Goal: Book appointment/travel/reservation

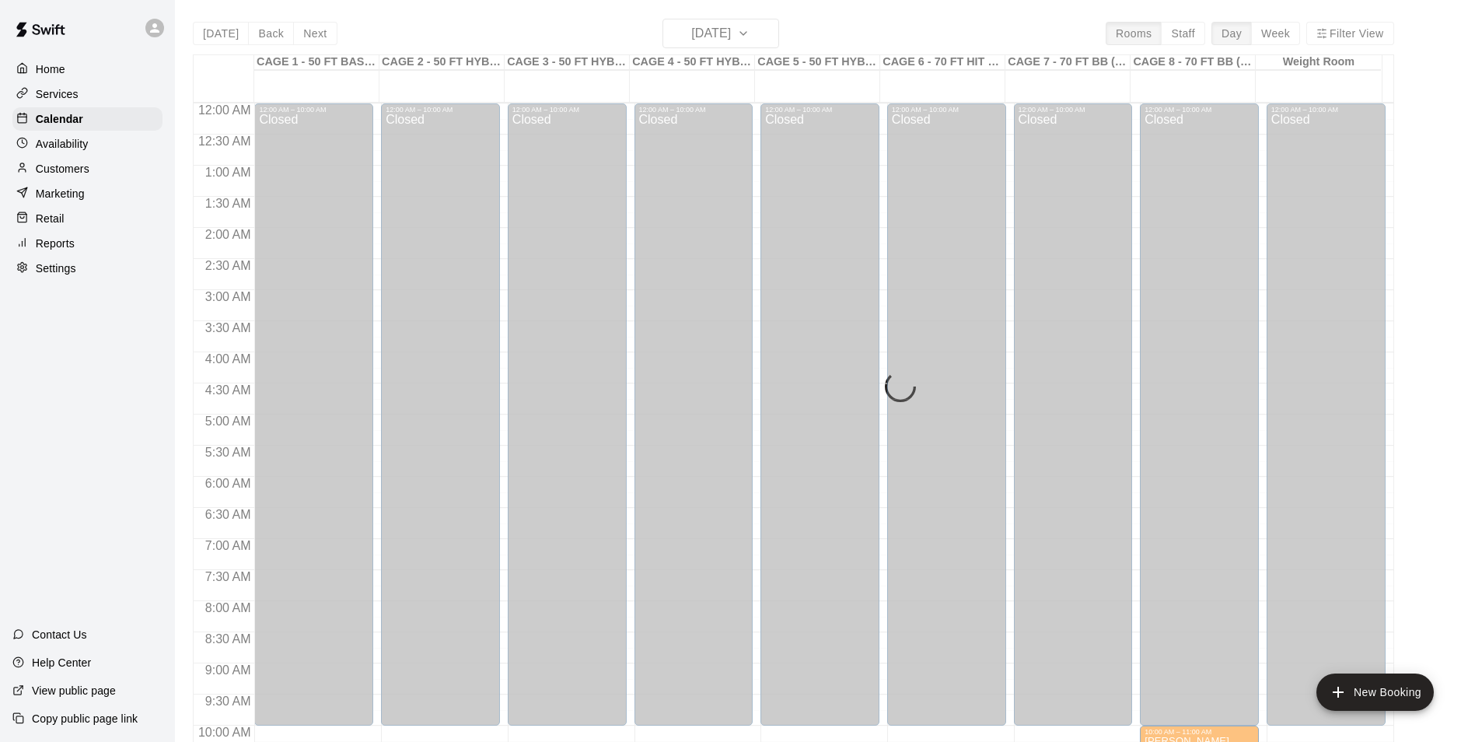
scroll to position [790, 0]
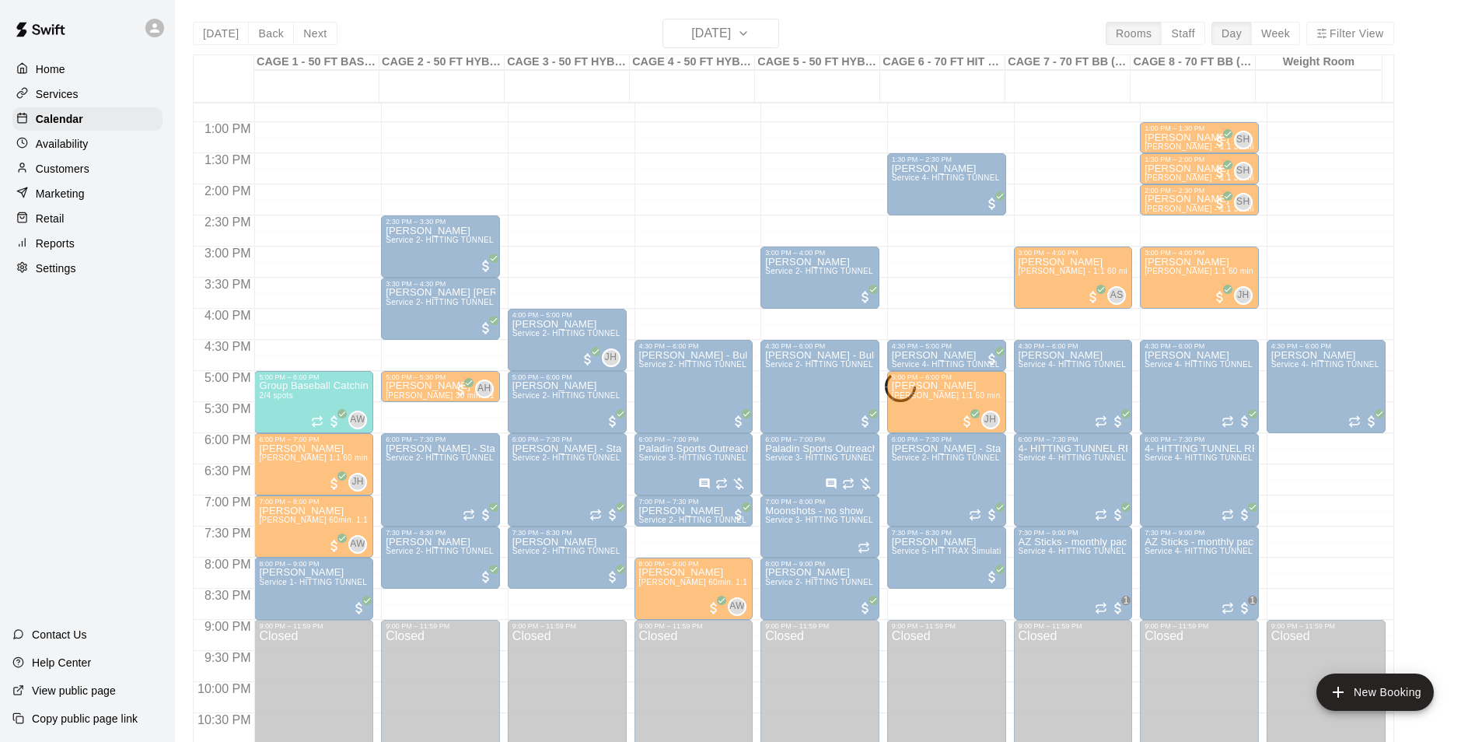
click at [321, 35] on div "Today Back Next Tuesday Aug 19 Rooms Staff Day Week Filter View CAGE 1 - 50 FT …" at bounding box center [793, 390] width 1201 height 742
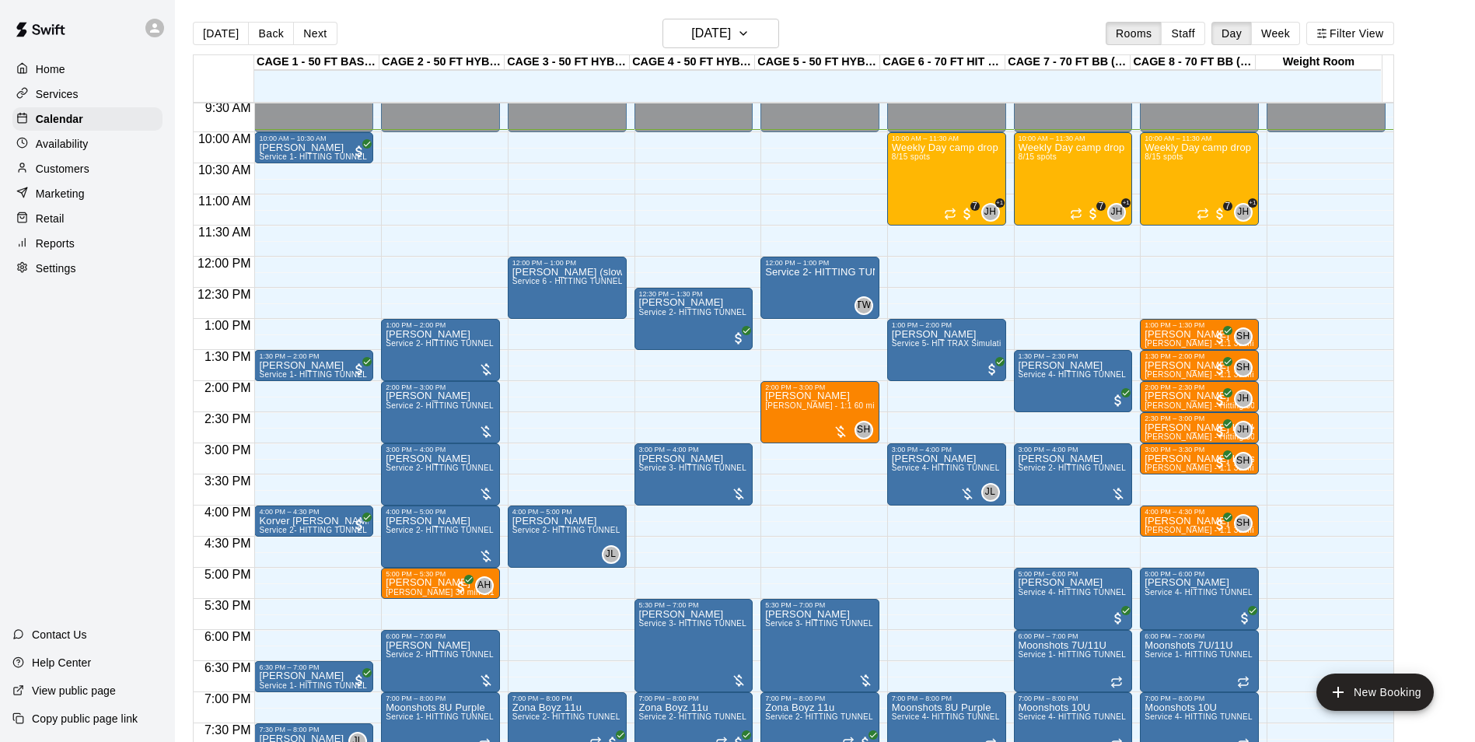
scroll to position [589, 0]
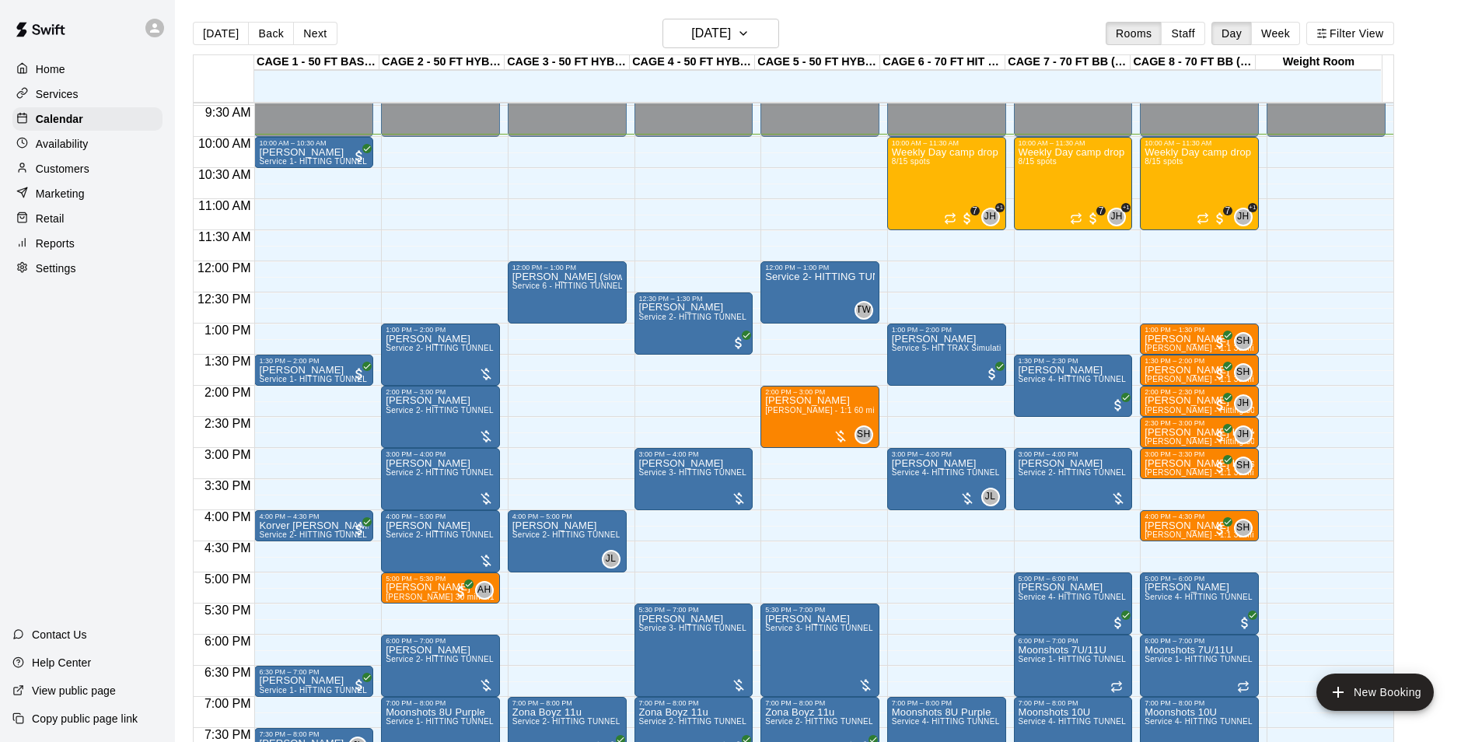
drag, startPoint x: 403, startPoint y: 142, endPoint x: 404, endPoint y: 178, distance: 35.8
click at [404, 178] on div "12:00 AM – 10:00 AM Closed 1:00 PM – 2:00 PM Tom Siebert Service 2- HITTING TUN…" at bounding box center [440, 261] width 119 height 1493
click at [409, 150] on div "12:00 AM – 10:00 AM Closed 1:00 PM – 2:00 PM Tom Siebert Service 2- HITTING TUN…" at bounding box center [440, 261] width 119 height 1493
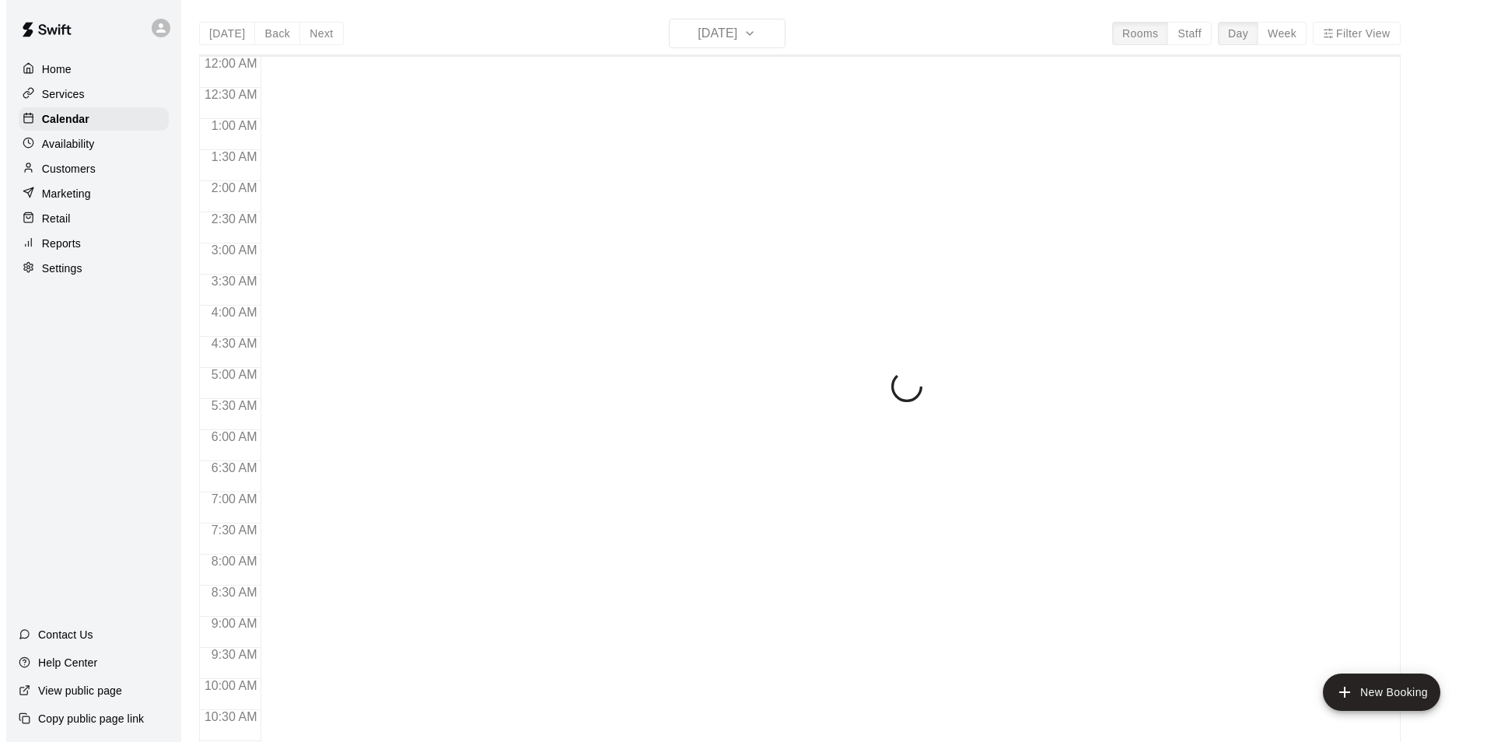
scroll to position [620, 0]
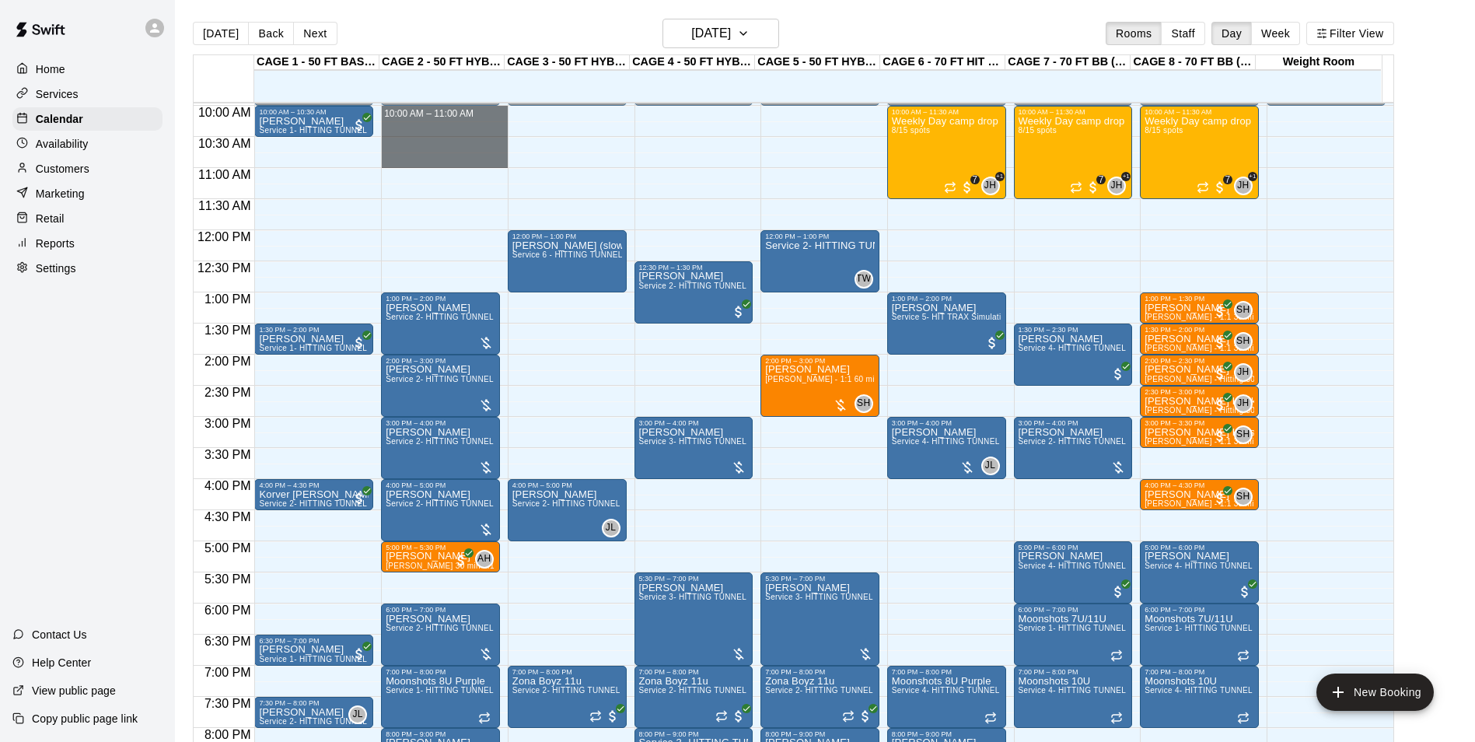
drag, startPoint x: 438, startPoint y: 115, endPoint x: 437, endPoint y: 162, distance: 46.7
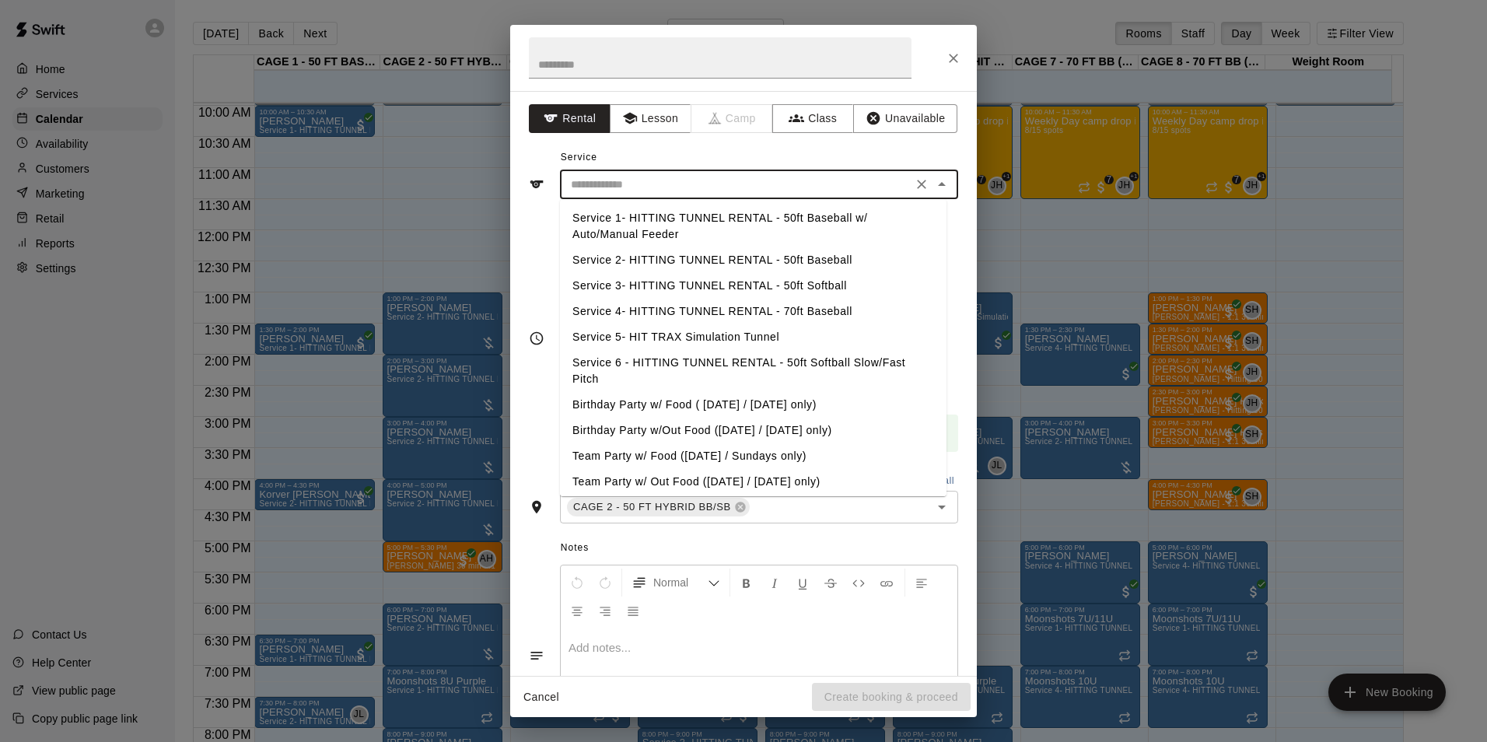
click at [654, 179] on input "text" at bounding box center [735, 184] width 343 height 19
click at [733, 253] on li "Service 2- HITTING TUNNEL RENTAL - 50ft Baseball" at bounding box center [753, 260] width 386 height 26
type input "**********"
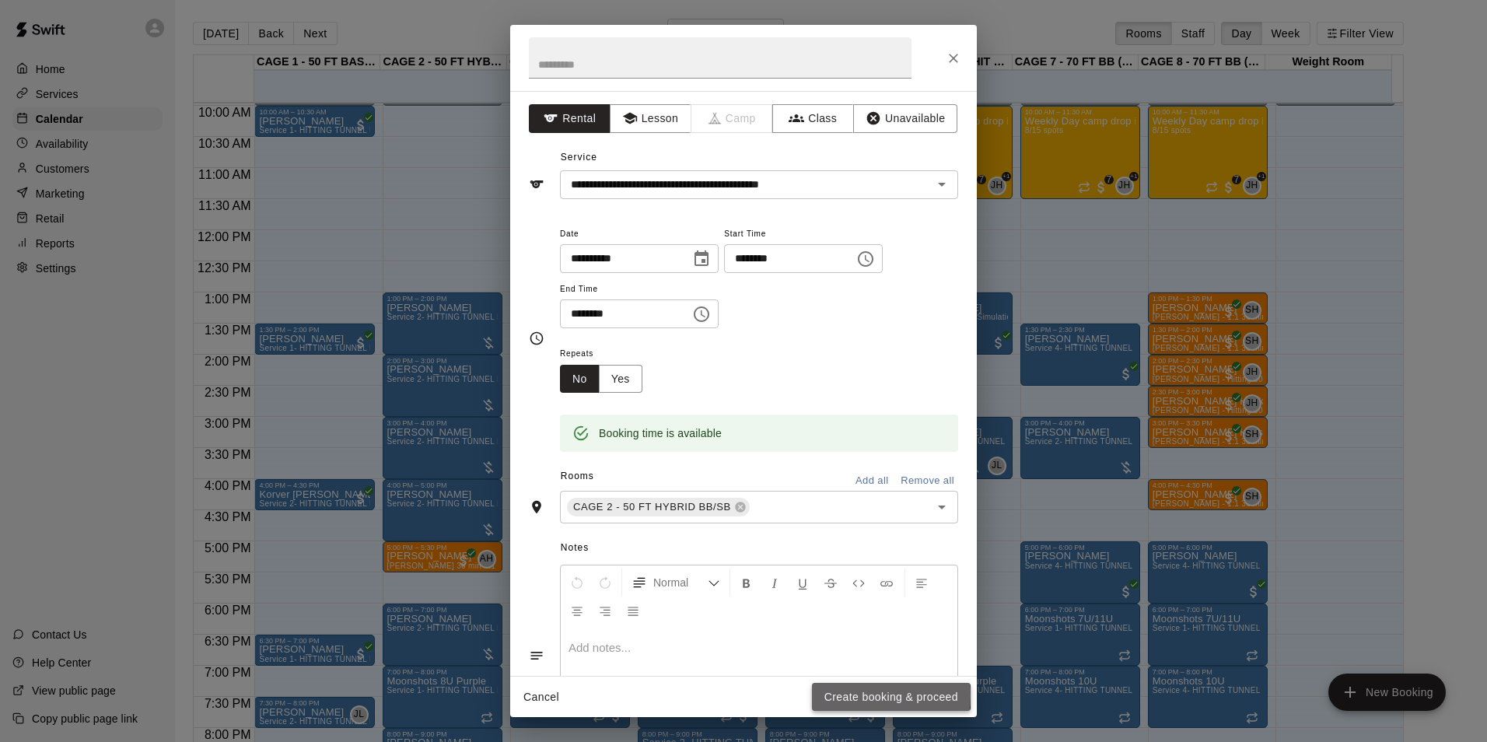
click at [839, 694] on button "Create booking & proceed" at bounding box center [891, 697] width 159 height 29
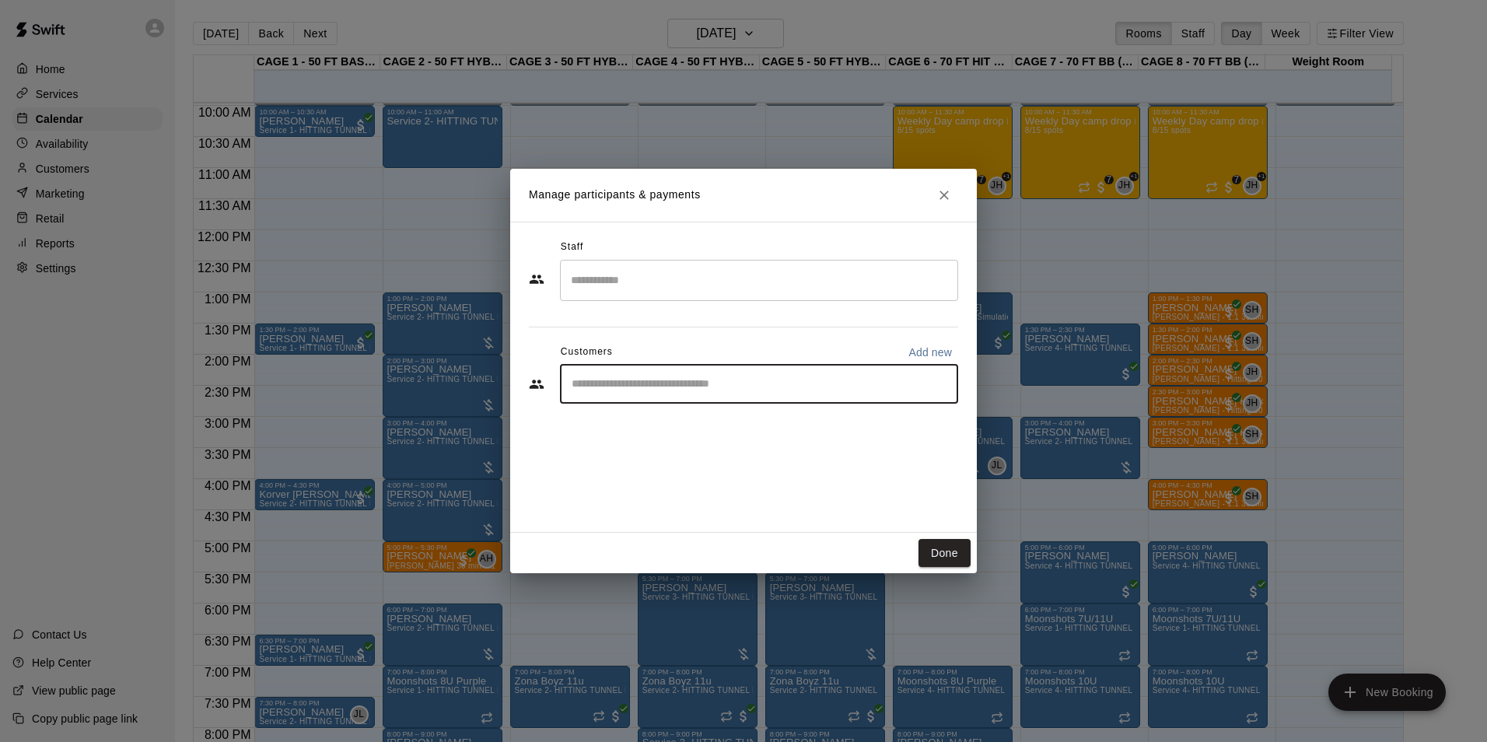
click at [710, 386] on input "Start typing to search customers..." at bounding box center [759, 384] width 384 height 16
type input "*****"
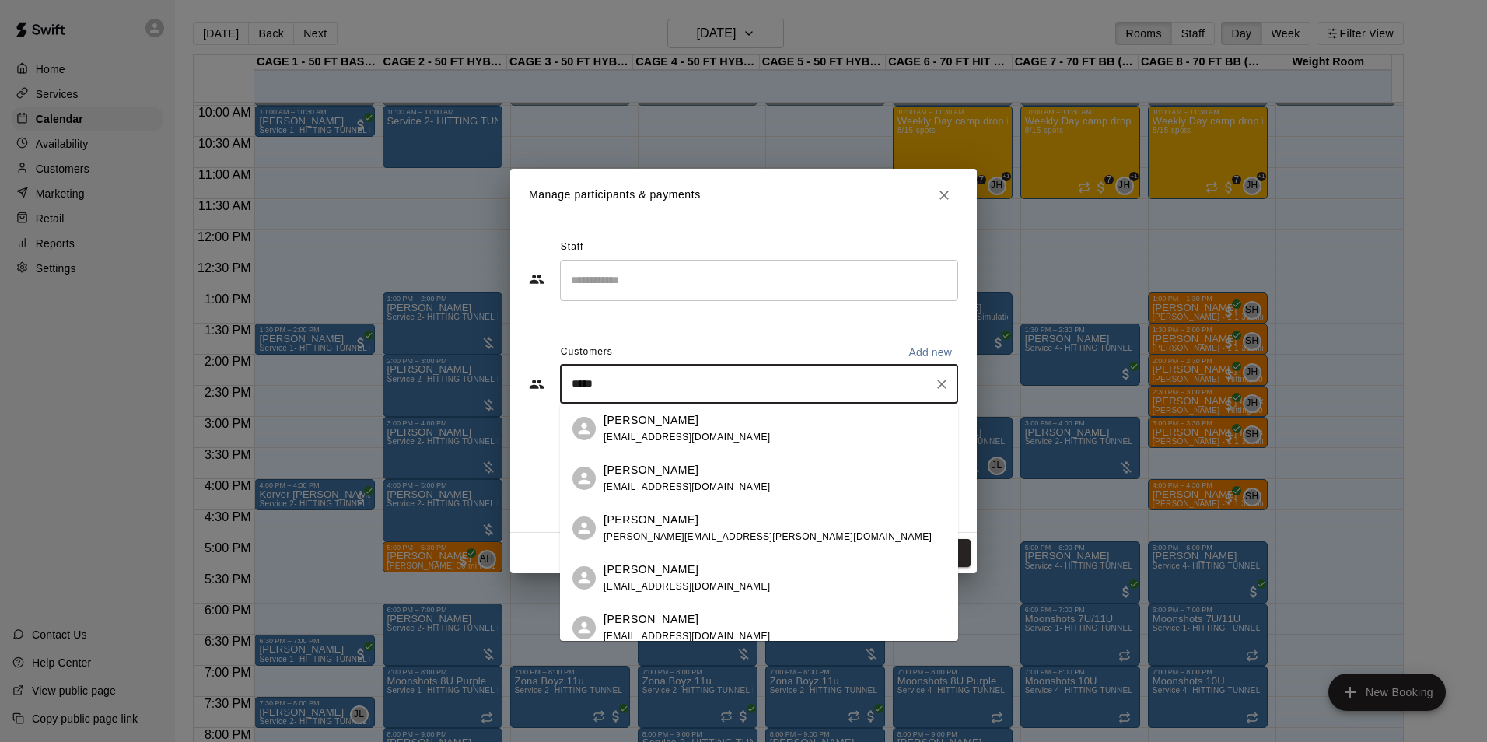
scroll to position [78, 0]
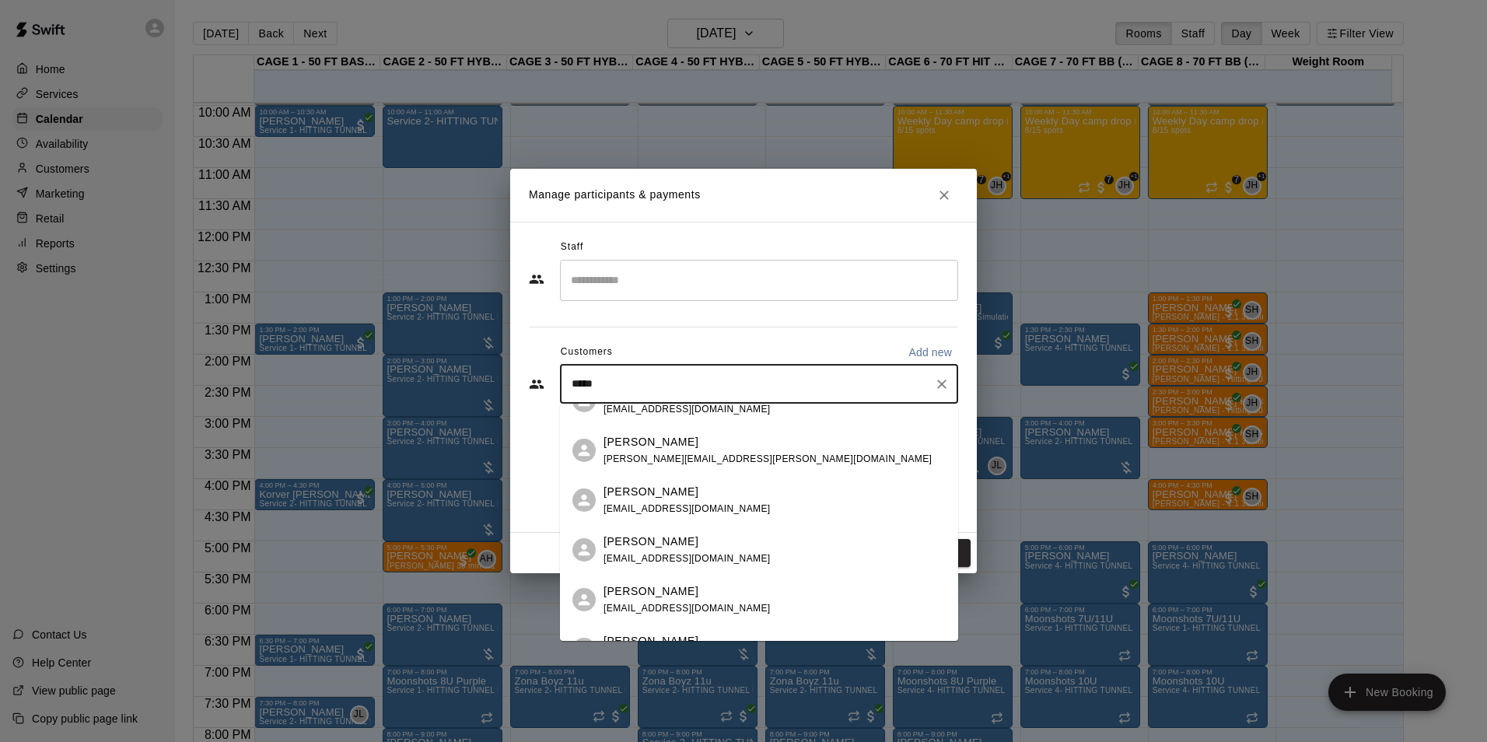
click at [727, 495] on div "[PERSON_NAME] [EMAIL_ADDRESS][DOMAIN_NAME]" at bounding box center [774, 500] width 342 height 33
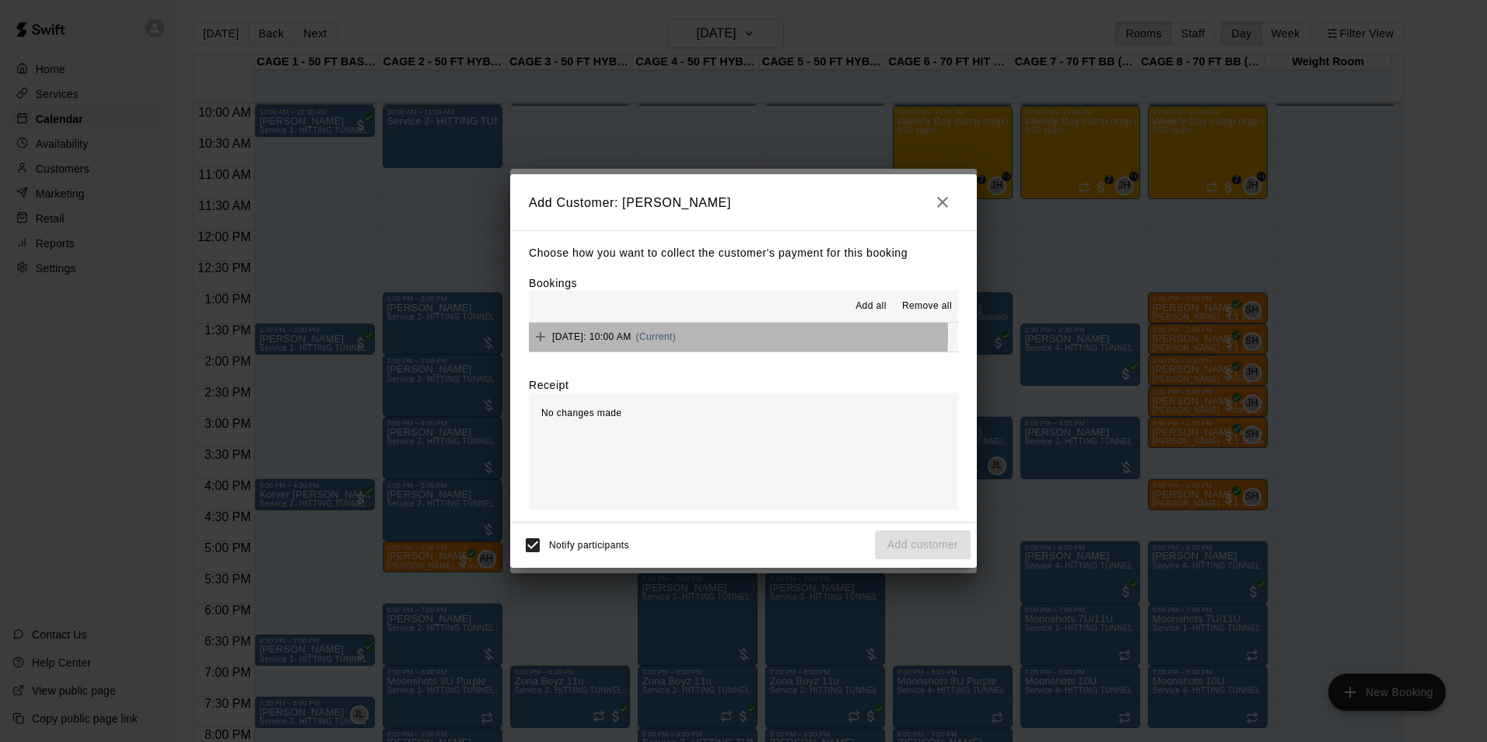
click at [631, 335] on span "[DATE]: 10:00 AM" at bounding box center [591, 336] width 79 height 11
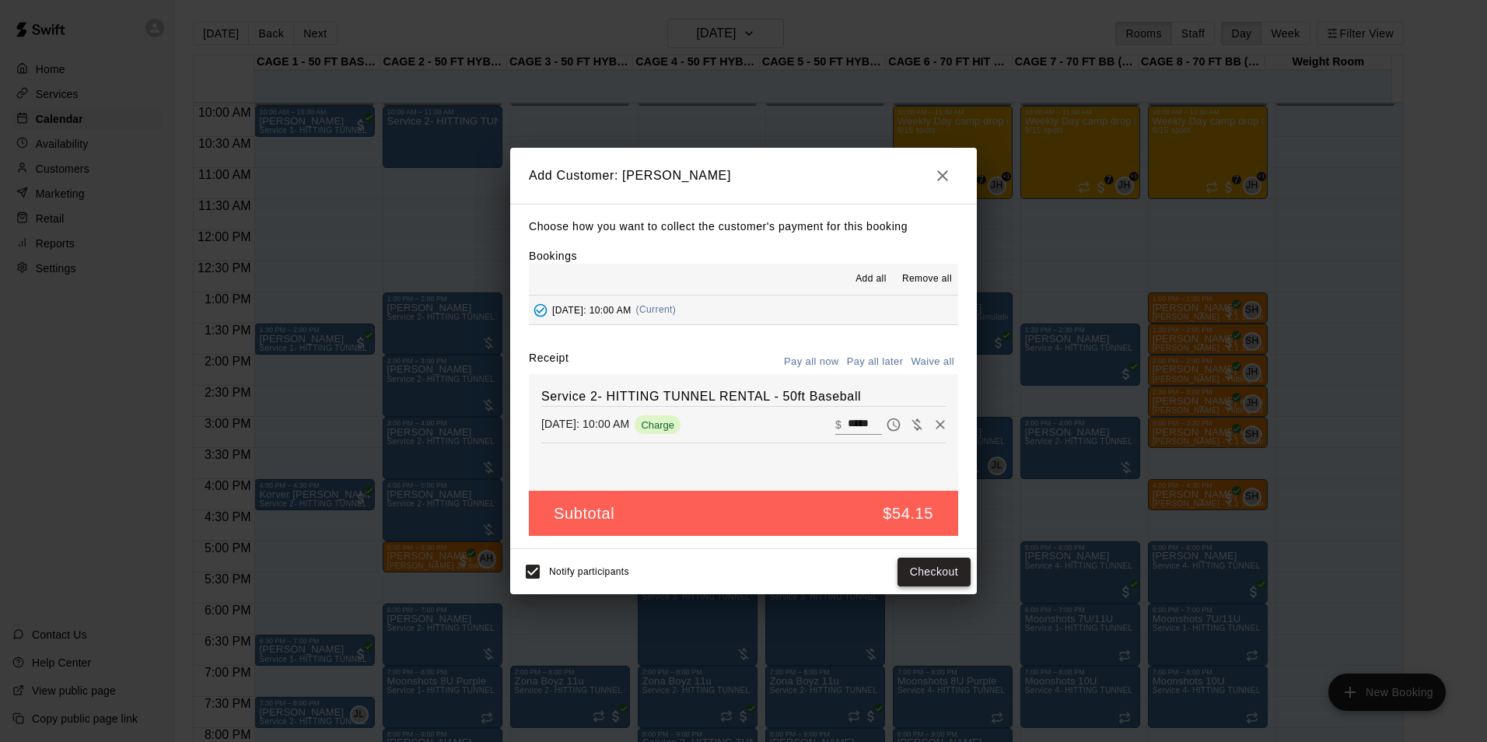
click at [946, 564] on button "Checkout" at bounding box center [933, 571] width 73 height 29
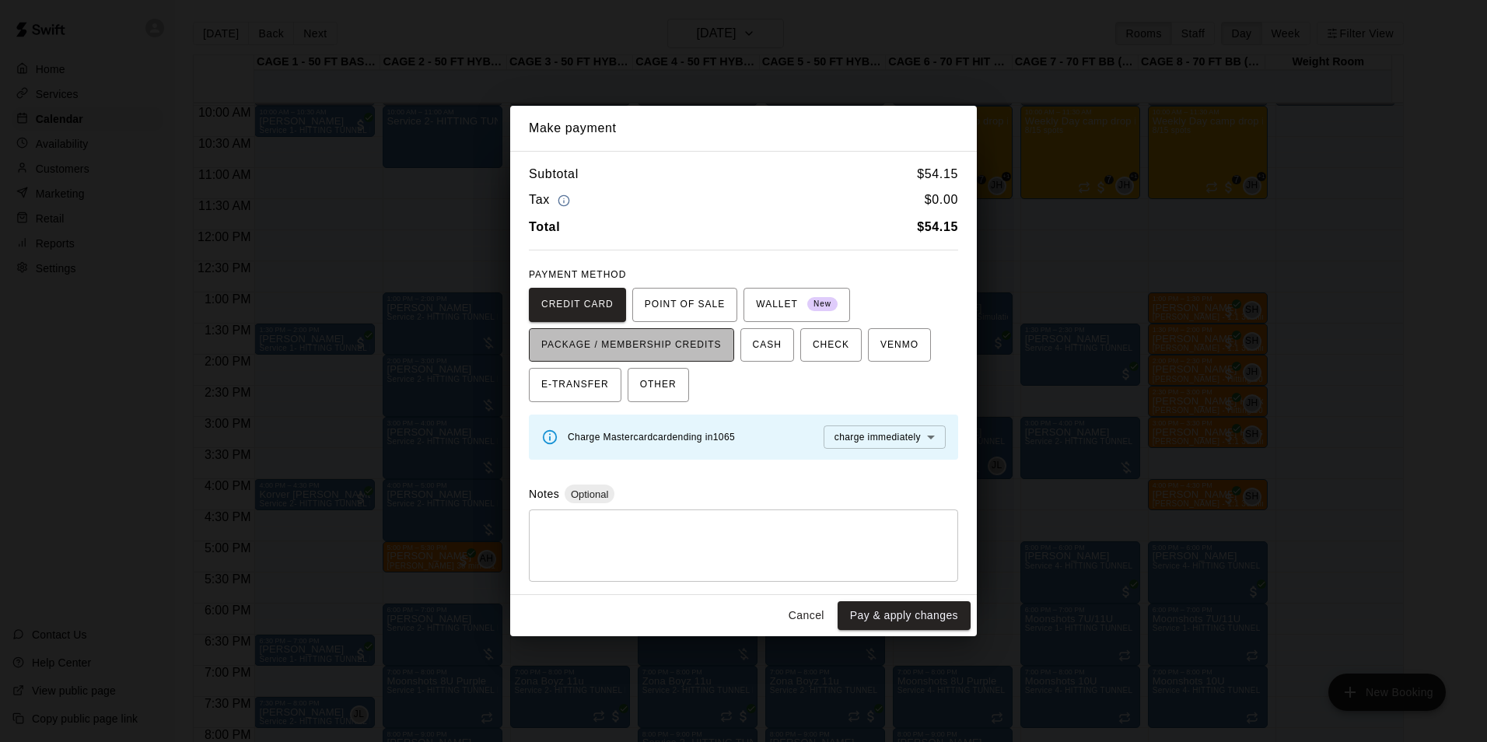
click at [669, 353] on span "PACKAGE / MEMBERSHIP CREDITS" at bounding box center [631, 345] width 180 height 25
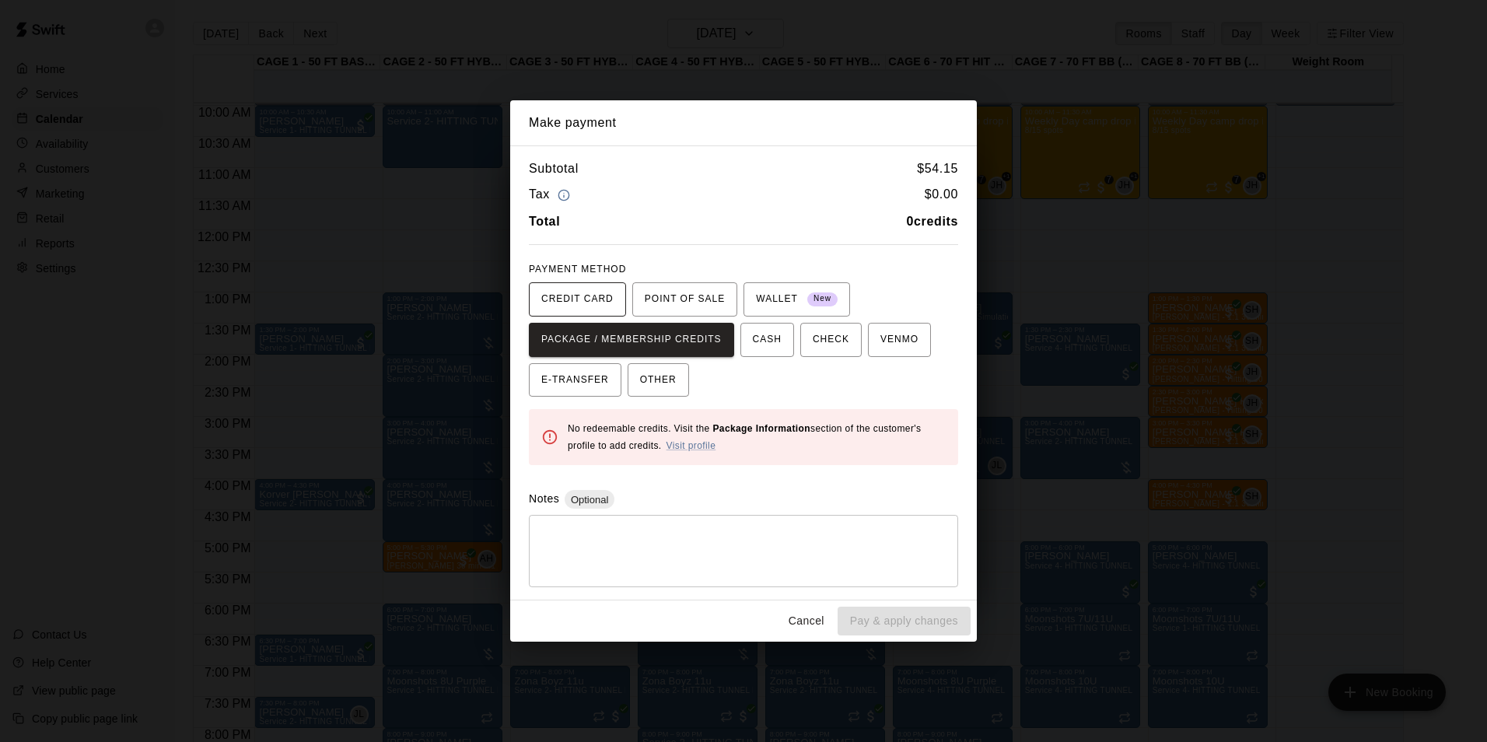
click at [554, 288] on span "CREDIT CARD" at bounding box center [577, 299] width 72 height 25
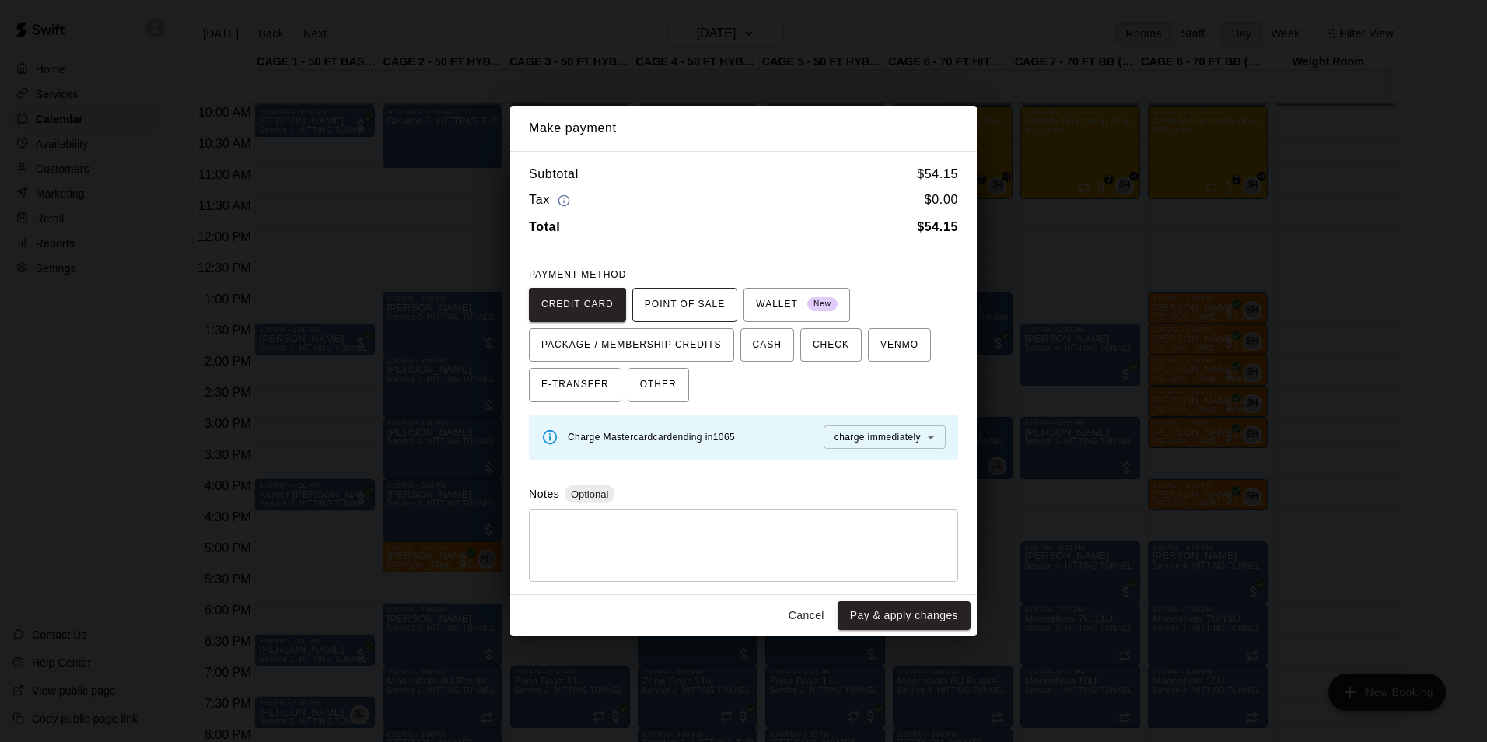
click at [670, 302] on span "POINT OF SALE" at bounding box center [685, 304] width 80 height 25
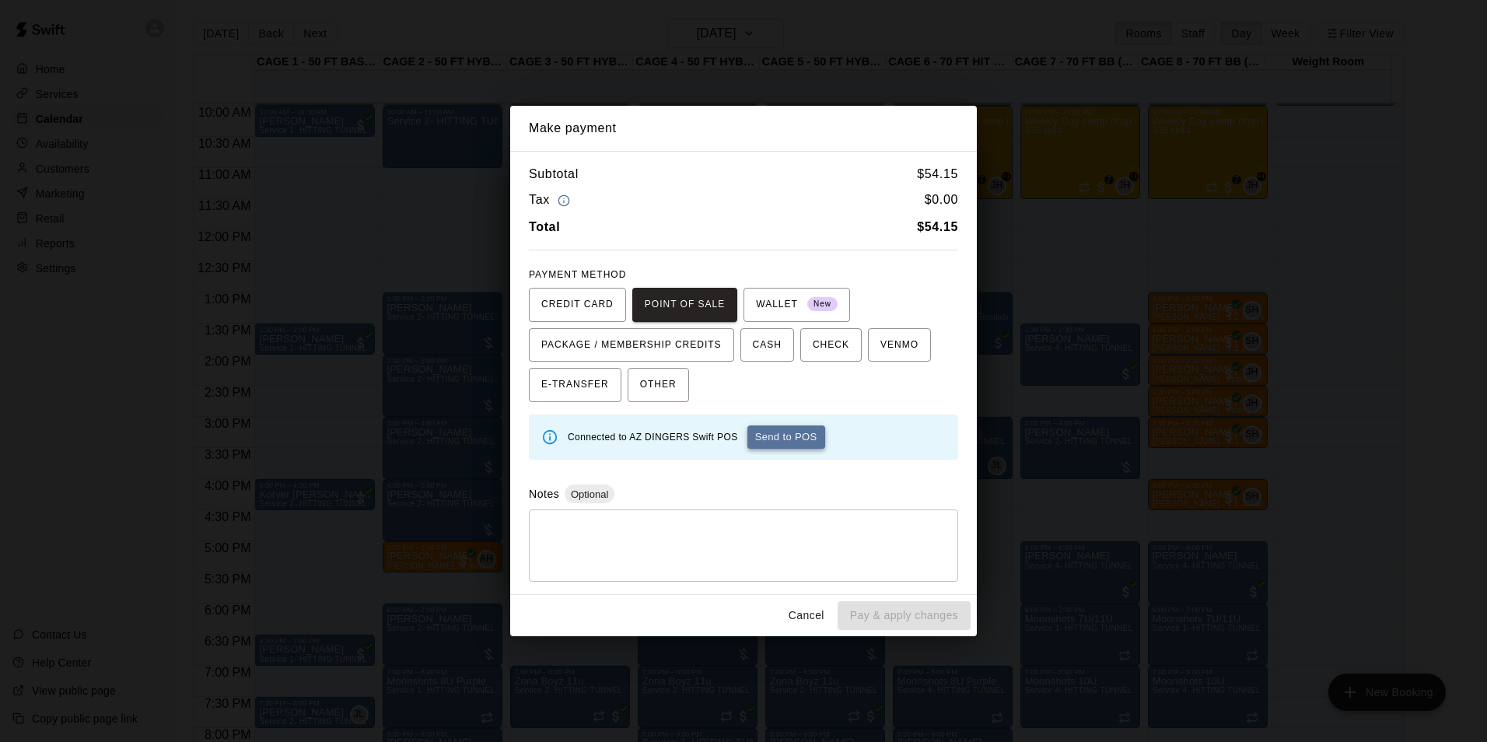
click at [768, 435] on button "Send to POS" at bounding box center [786, 436] width 78 height 23
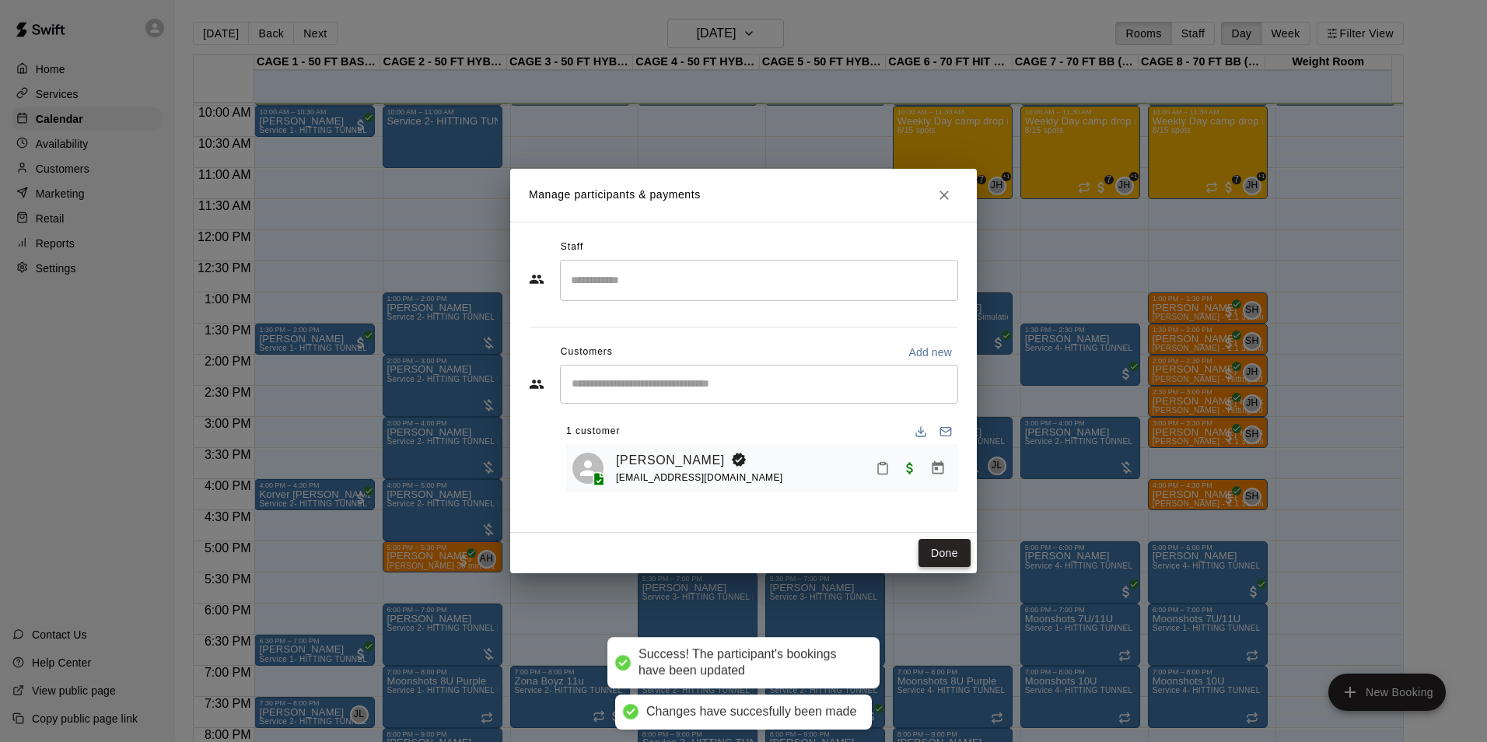
click at [959, 551] on button "Done" at bounding box center [944, 553] width 52 height 29
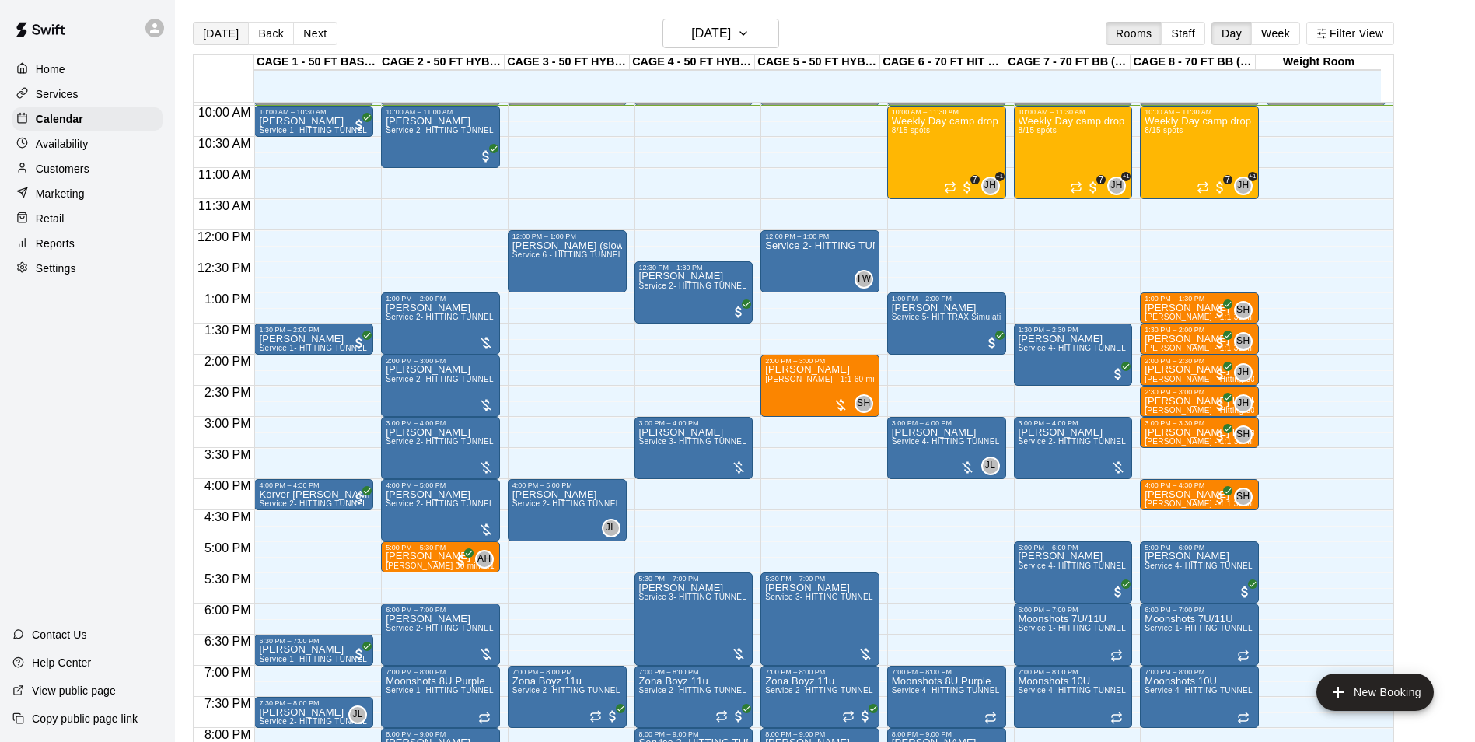
click at [217, 33] on button "[DATE]" at bounding box center [221, 33] width 56 height 23
click at [599, 30] on div "[DATE] Back [DATE][DATE] Rooms Staff Day Week Filter View" at bounding box center [793, 37] width 1201 height 36
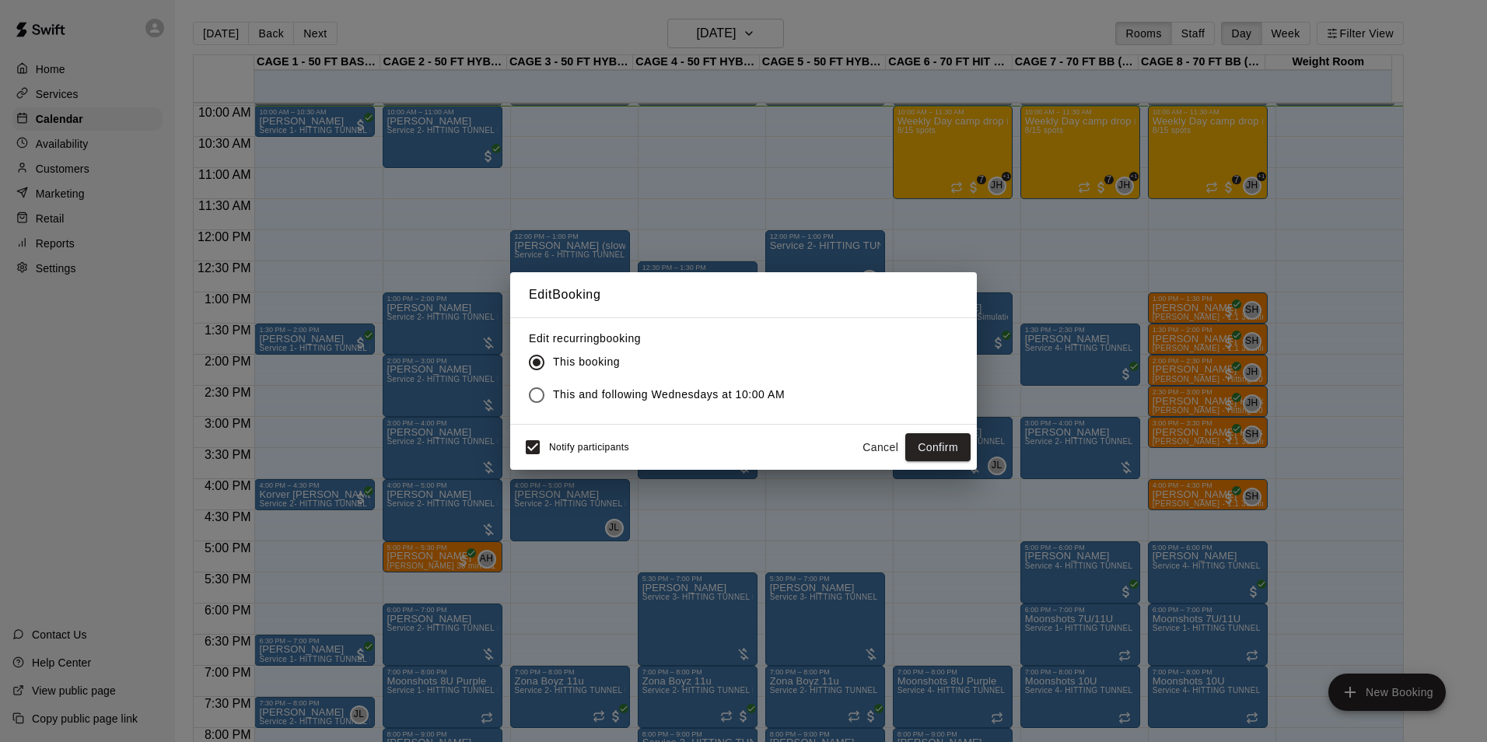
click at [863, 445] on button "Cancel" at bounding box center [880, 447] width 50 height 29
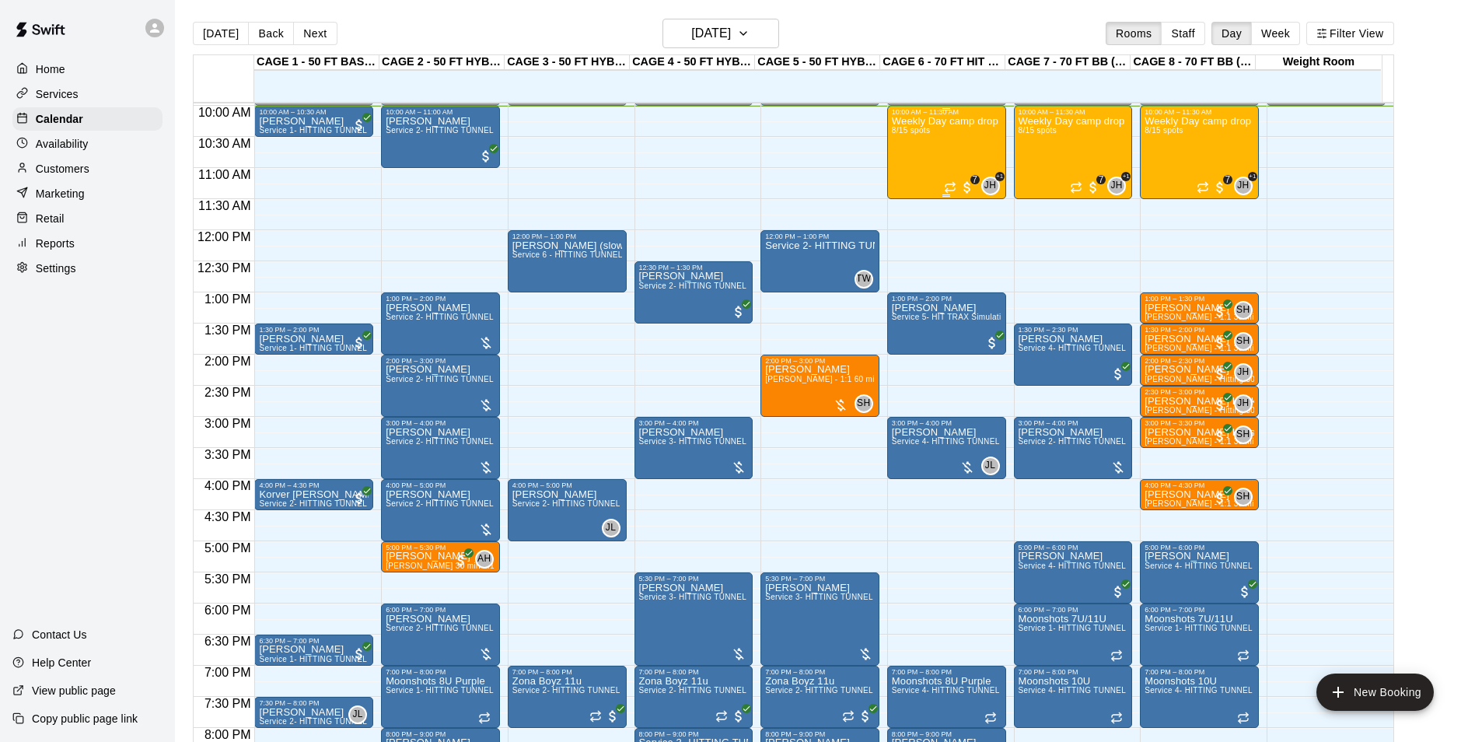
click at [946, 144] on div "Weekly Day camp drop in session - [DATE] / [DATE] / [DATE] 8/15 spots" at bounding box center [947, 487] width 110 height 742
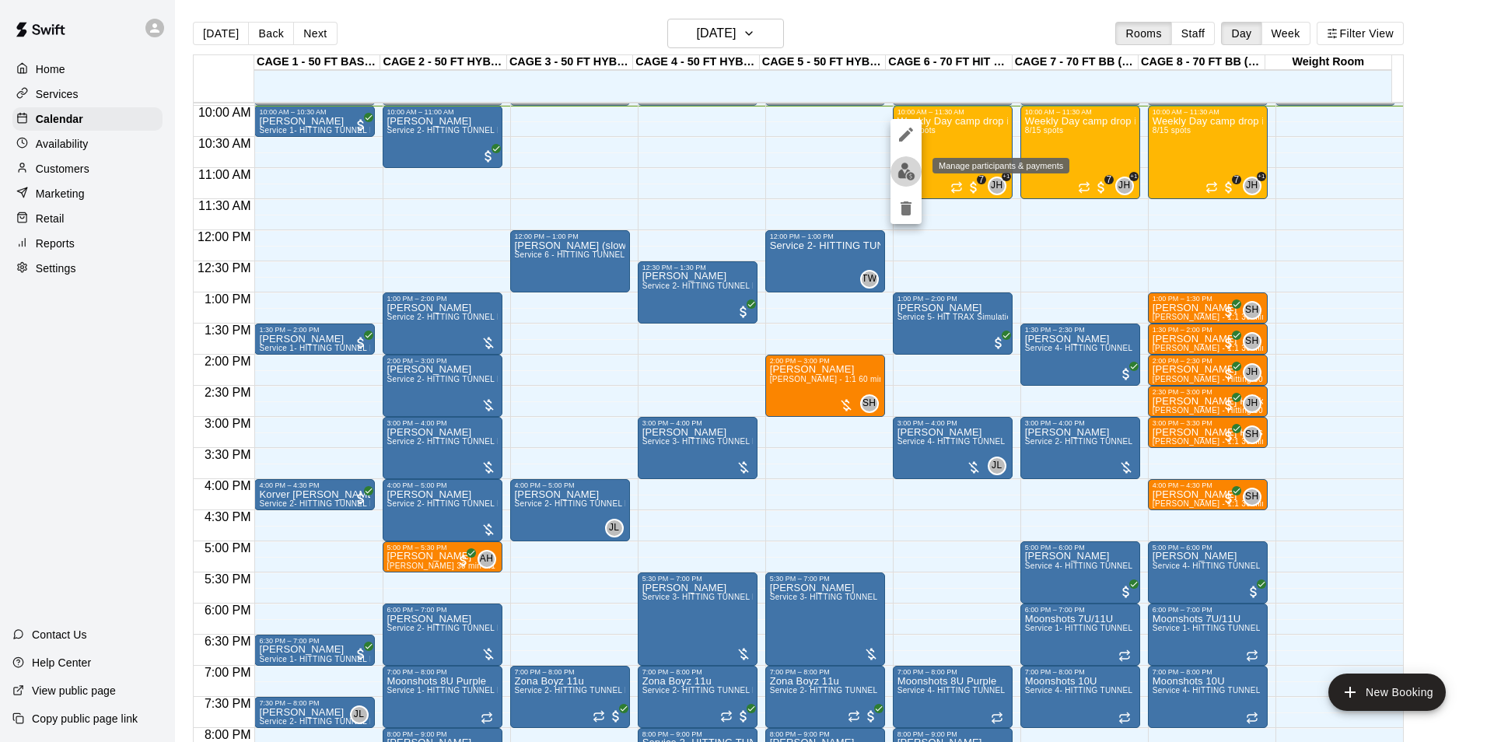
click at [900, 170] on img "edit" at bounding box center [906, 171] width 18 height 18
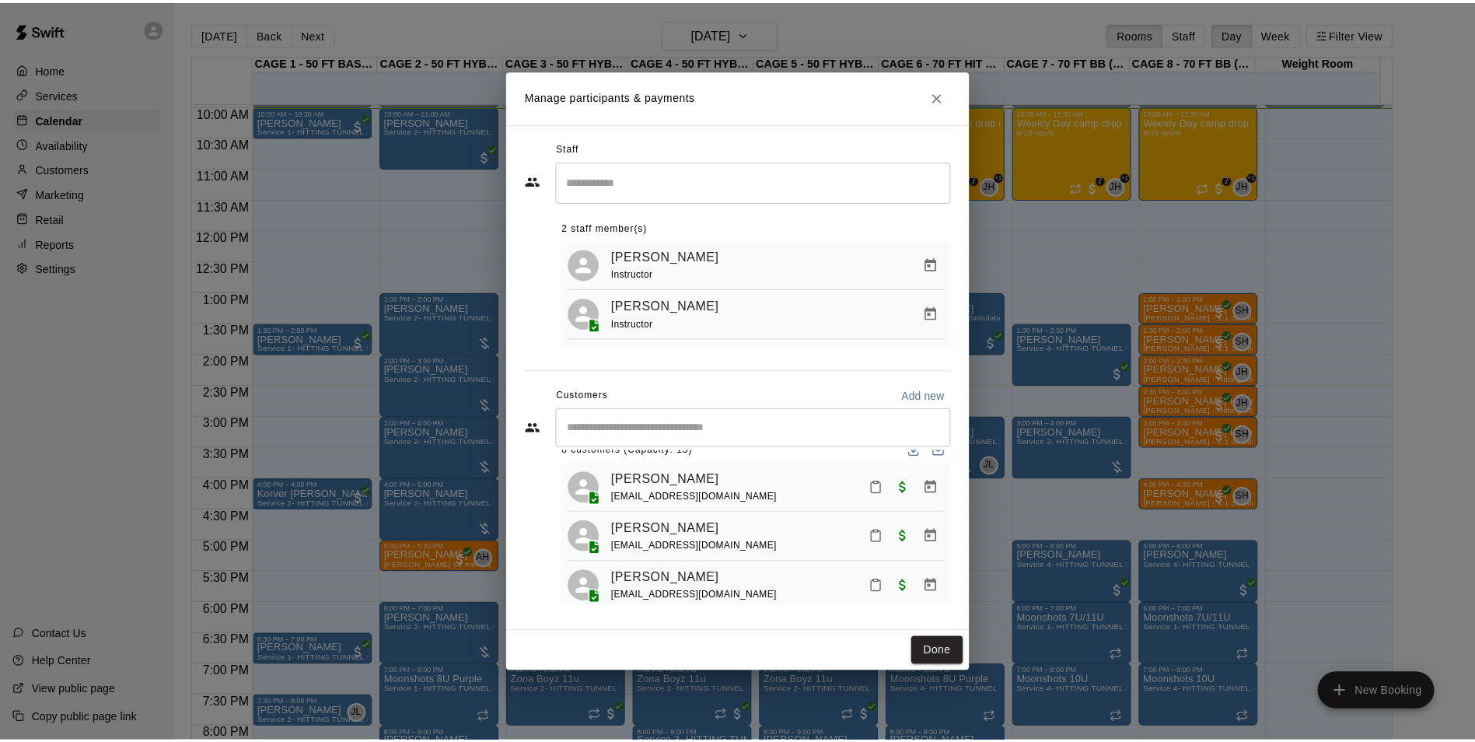
scroll to position [0, 0]
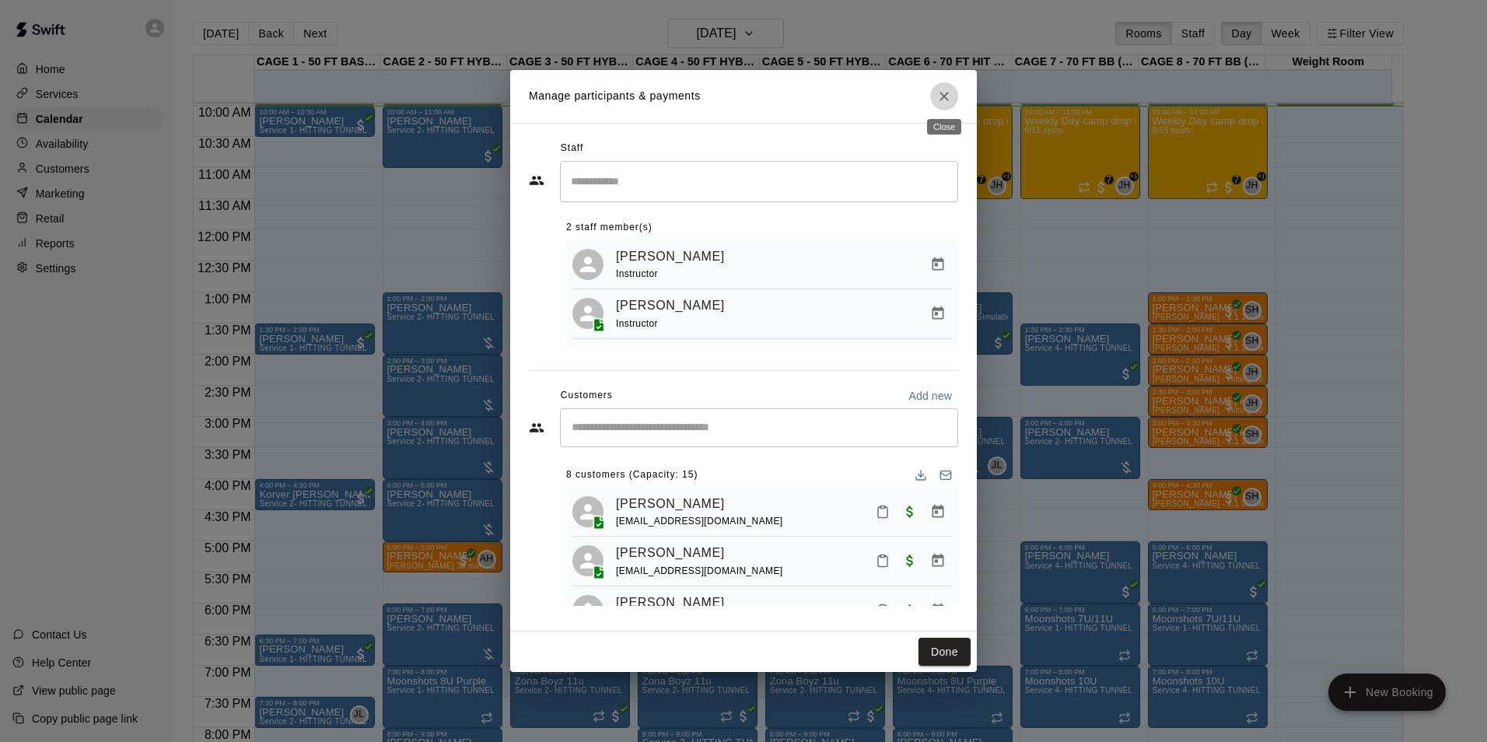
click at [948, 95] on icon "Close" at bounding box center [944, 97] width 16 height 16
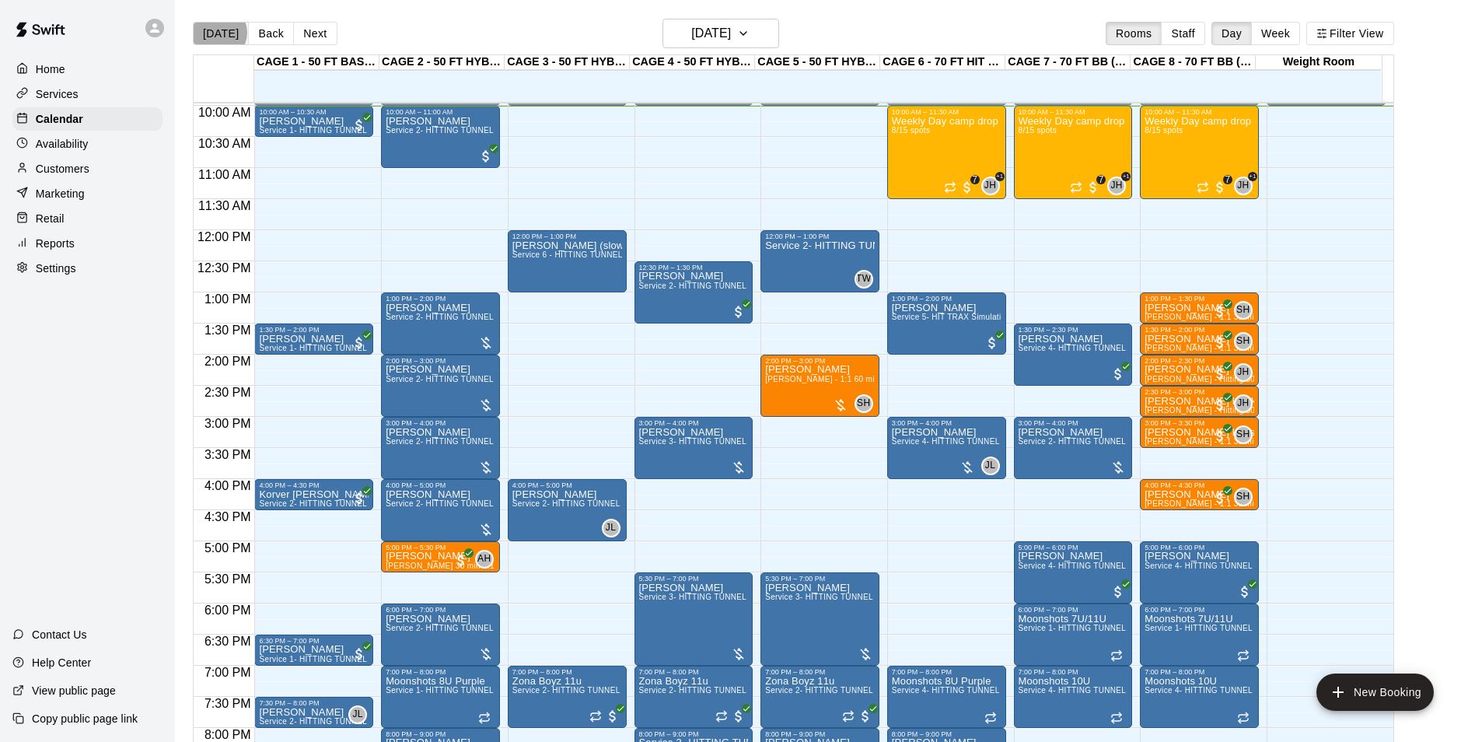
click at [218, 32] on button "[DATE]" at bounding box center [221, 33] width 56 height 23
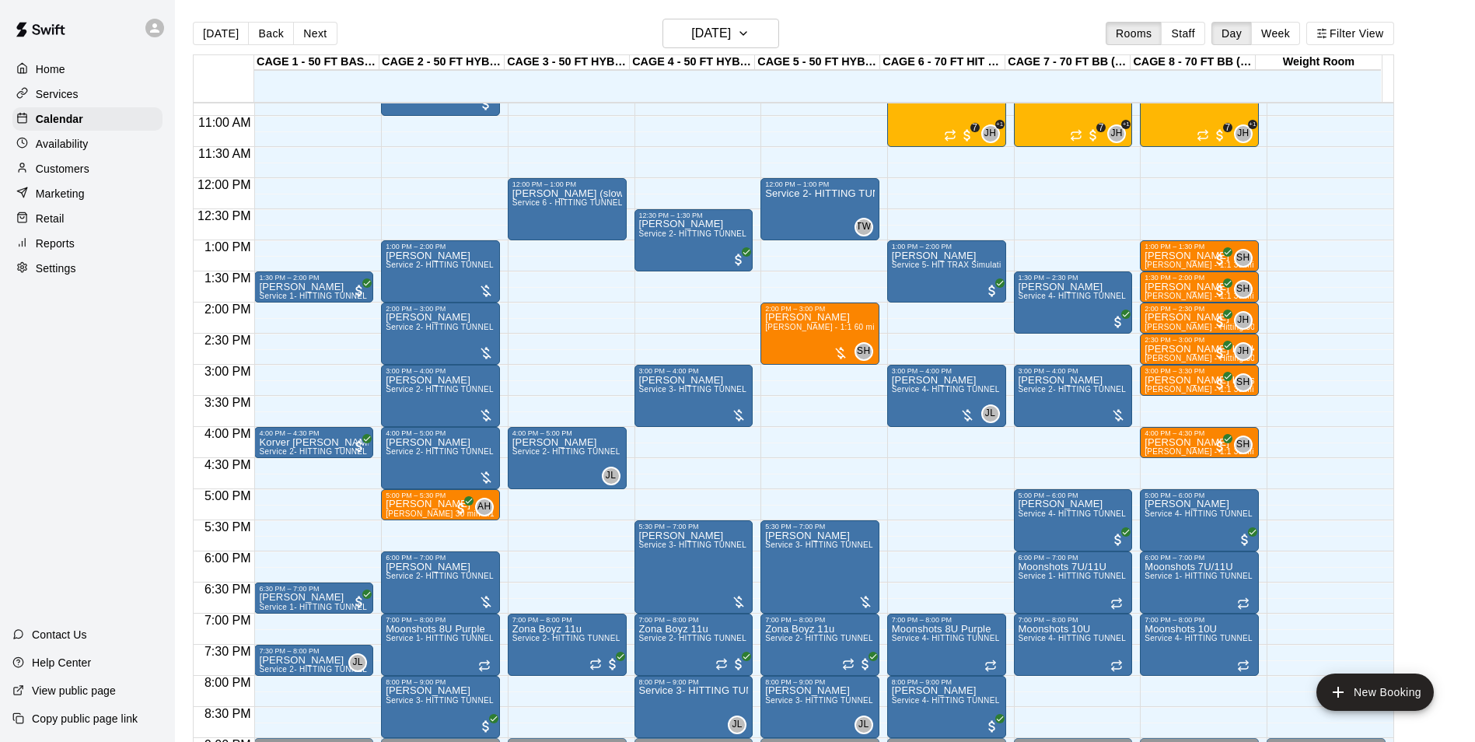
scroll to position [697, 0]
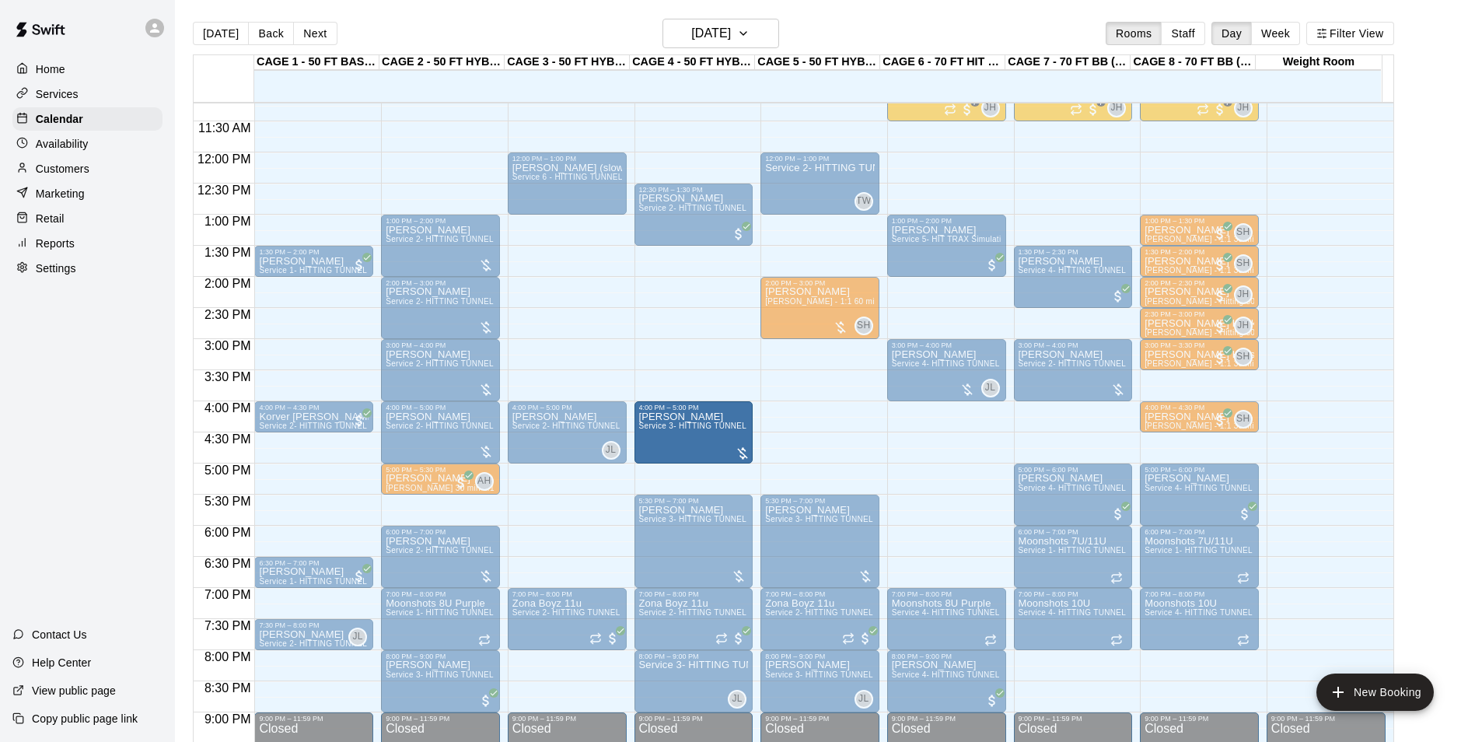
drag, startPoint x: 697, startPoint y: 368, endPoint x: 699, endPoint y: 431, distance: 63.0
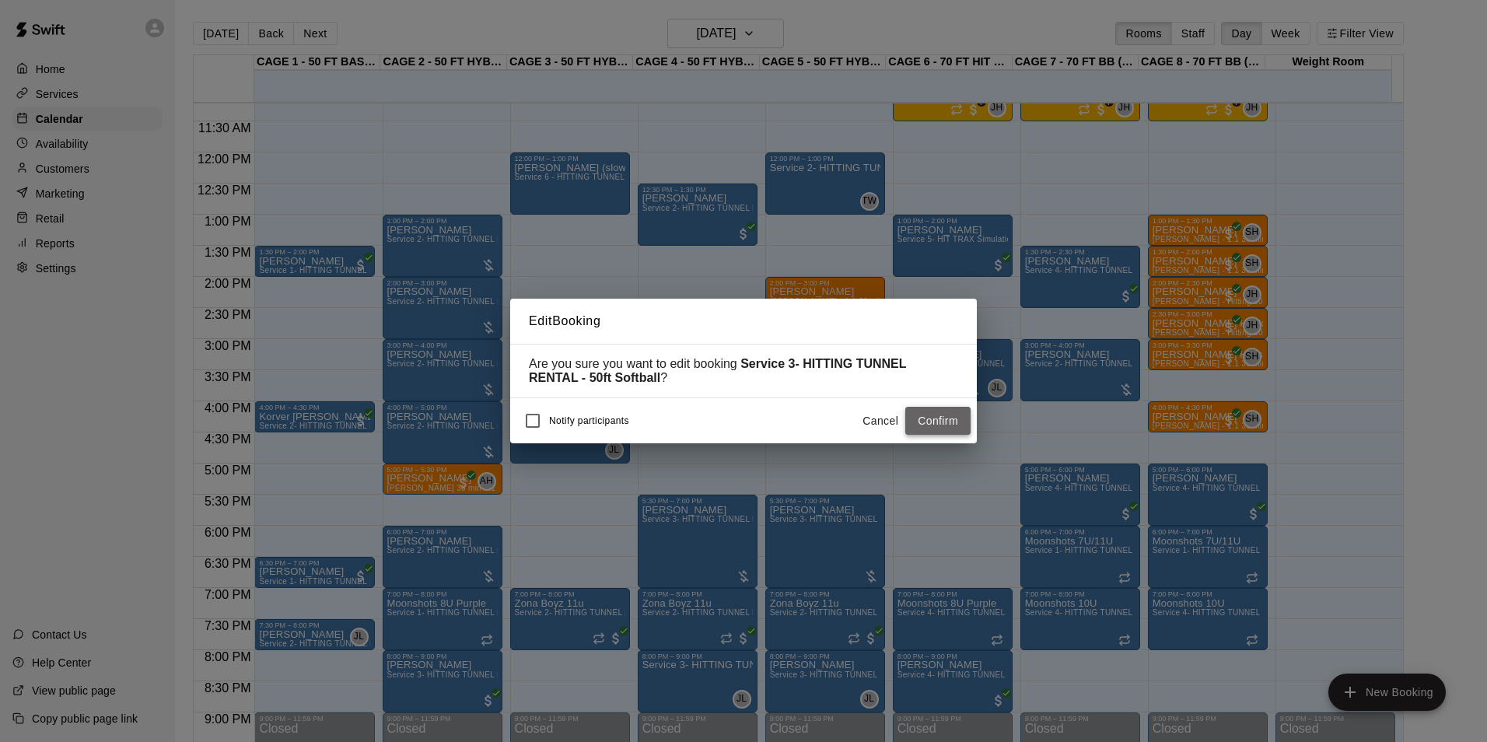
click at [952, 422] on button "Confirm" at bounding box center [937, 421] width 65 height 29
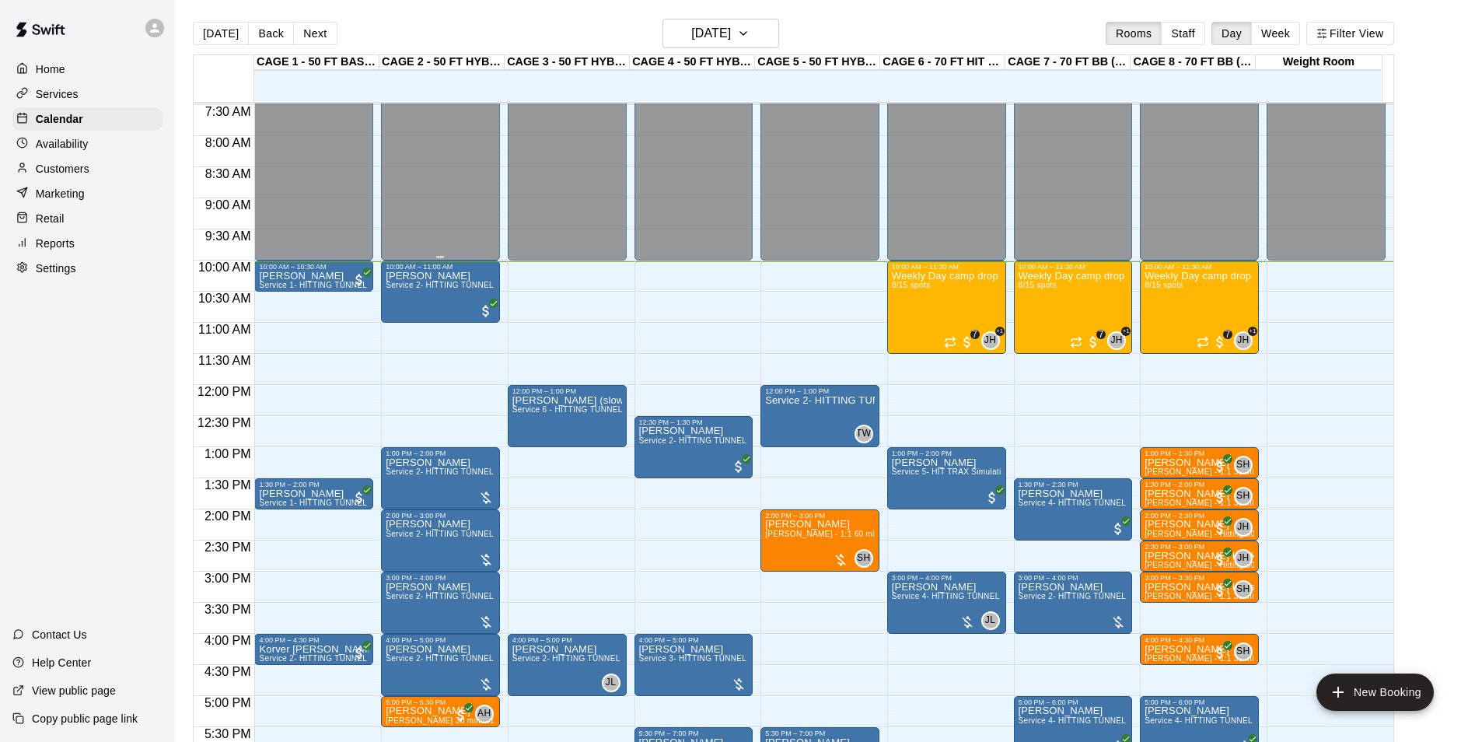
scroll to position [464, 0]
click at [236, 30] on button "[DATE]" at bounding box center [221, 33] width 56 height 23
click at [941, 327] on div "Weekly Day camp drop in session - [DATE] / [DATE] / [DATE] 8/15 spots" at bounding box center [947, 642] width 110 height 742
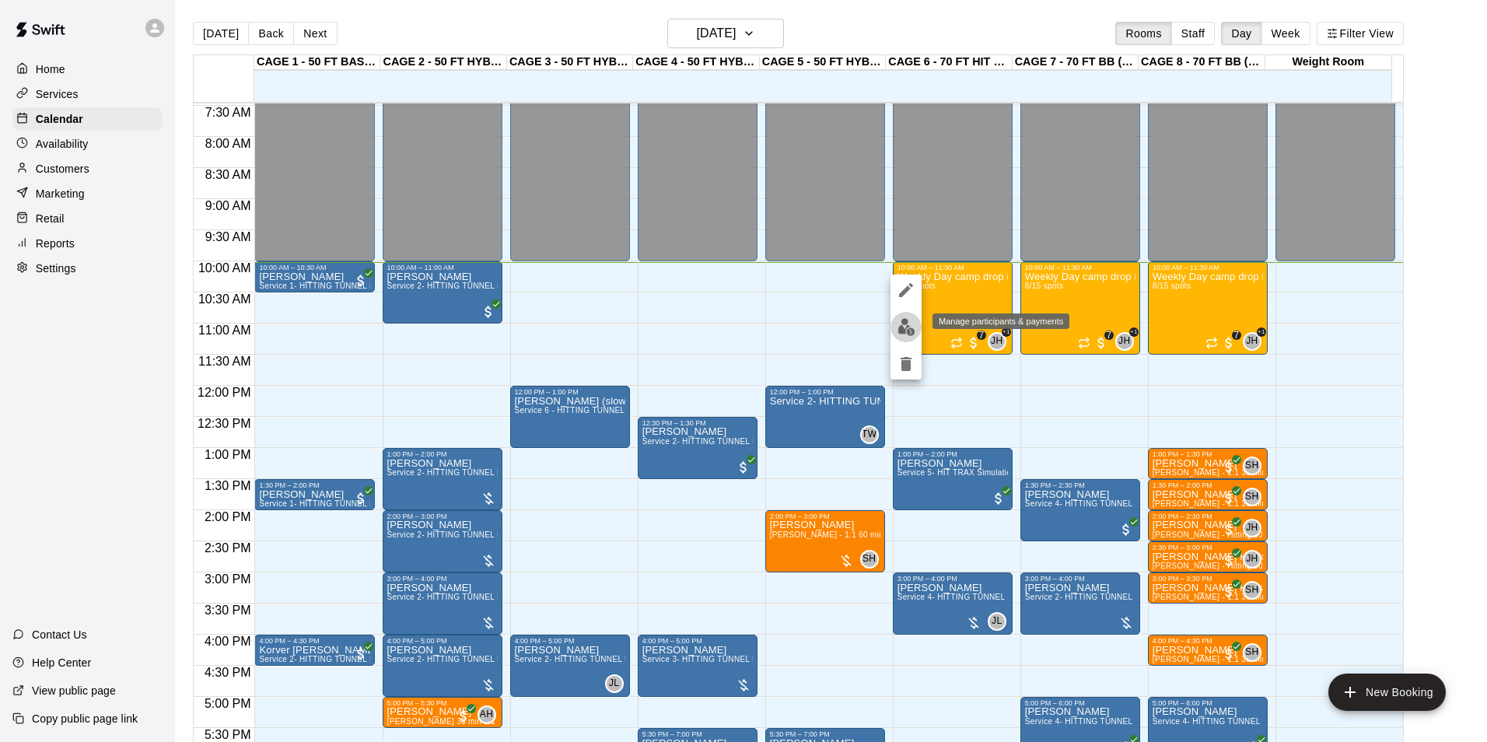
click at [896, 328] on button "edit" at bounding box center [905, 327] width 31 height 30
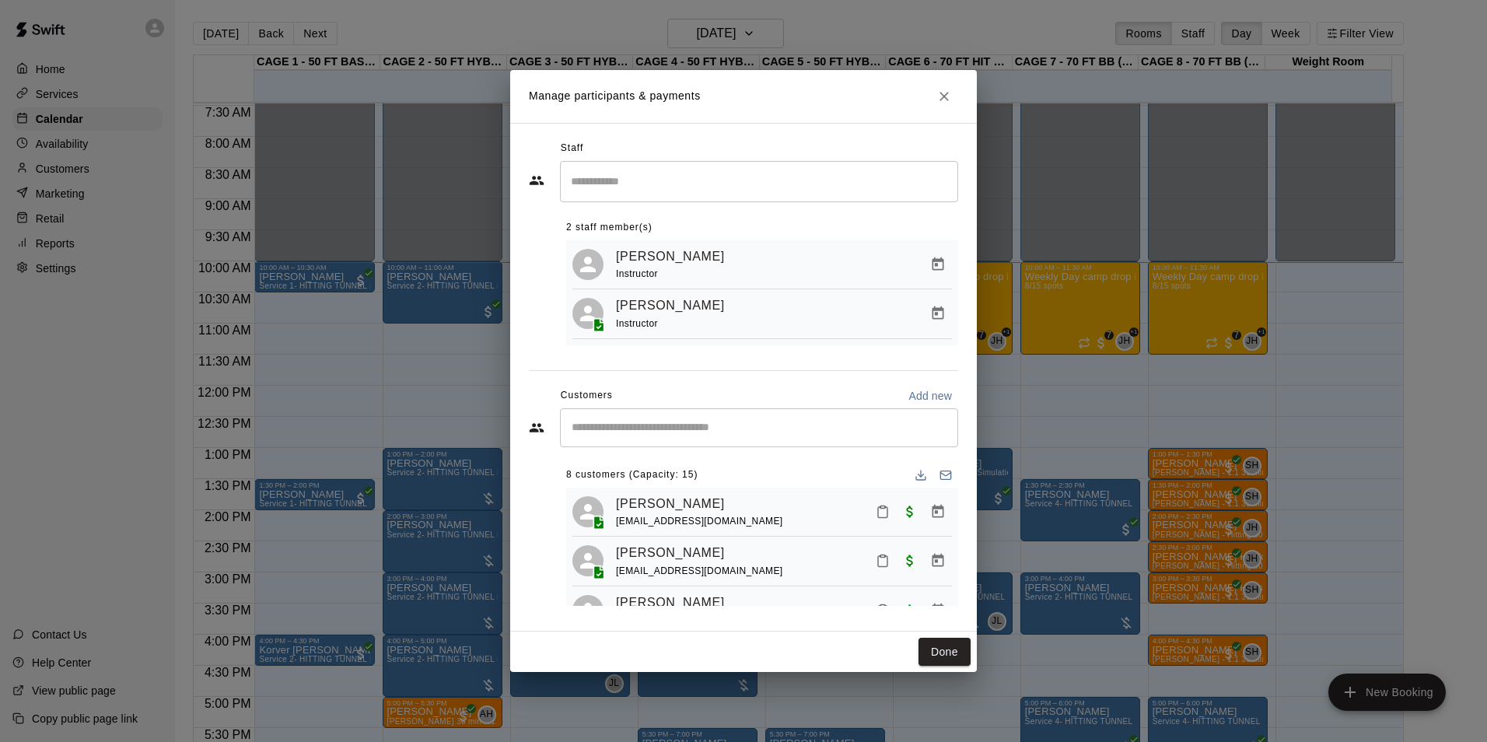
click at [786, 414] on div "​" at bounding box center [759, 427] width 398 height 39
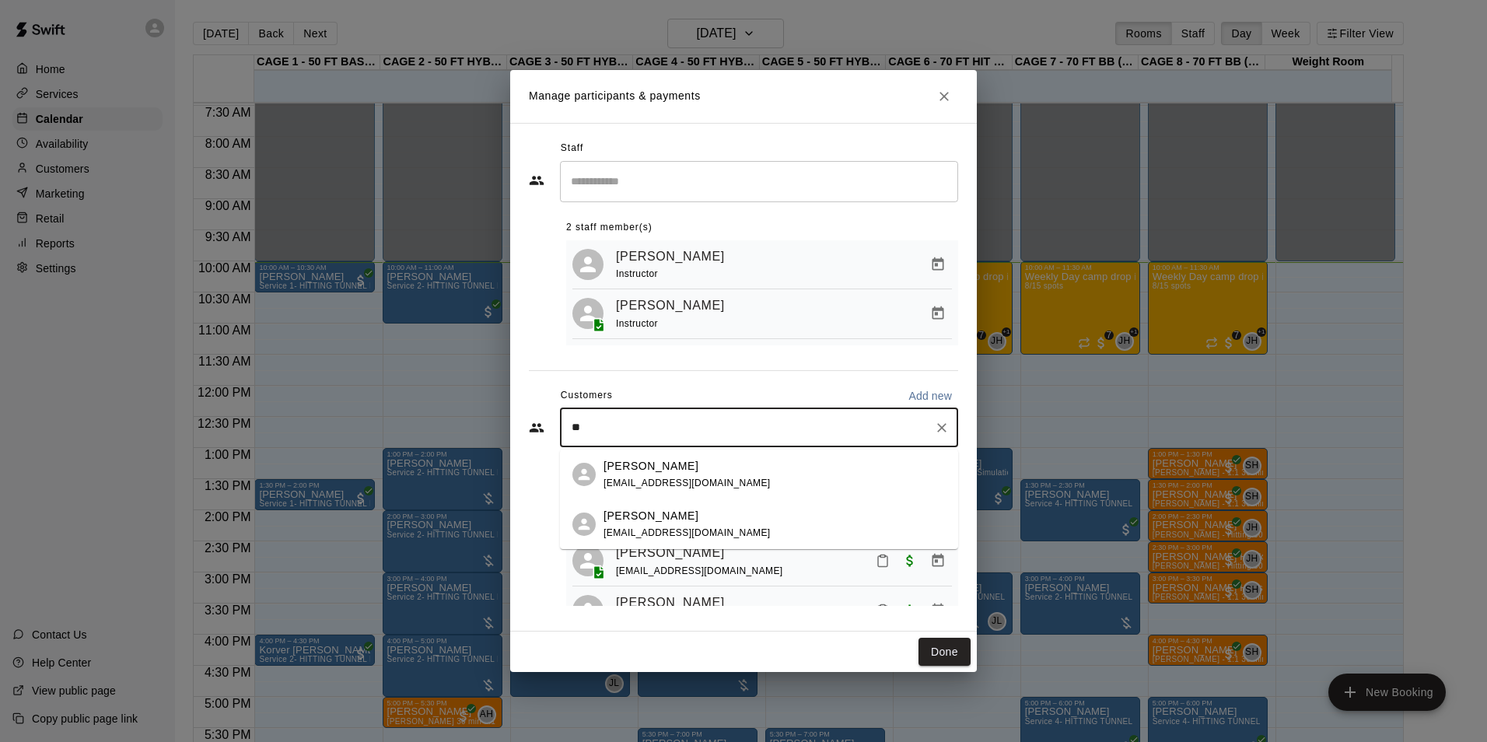
type input "*"
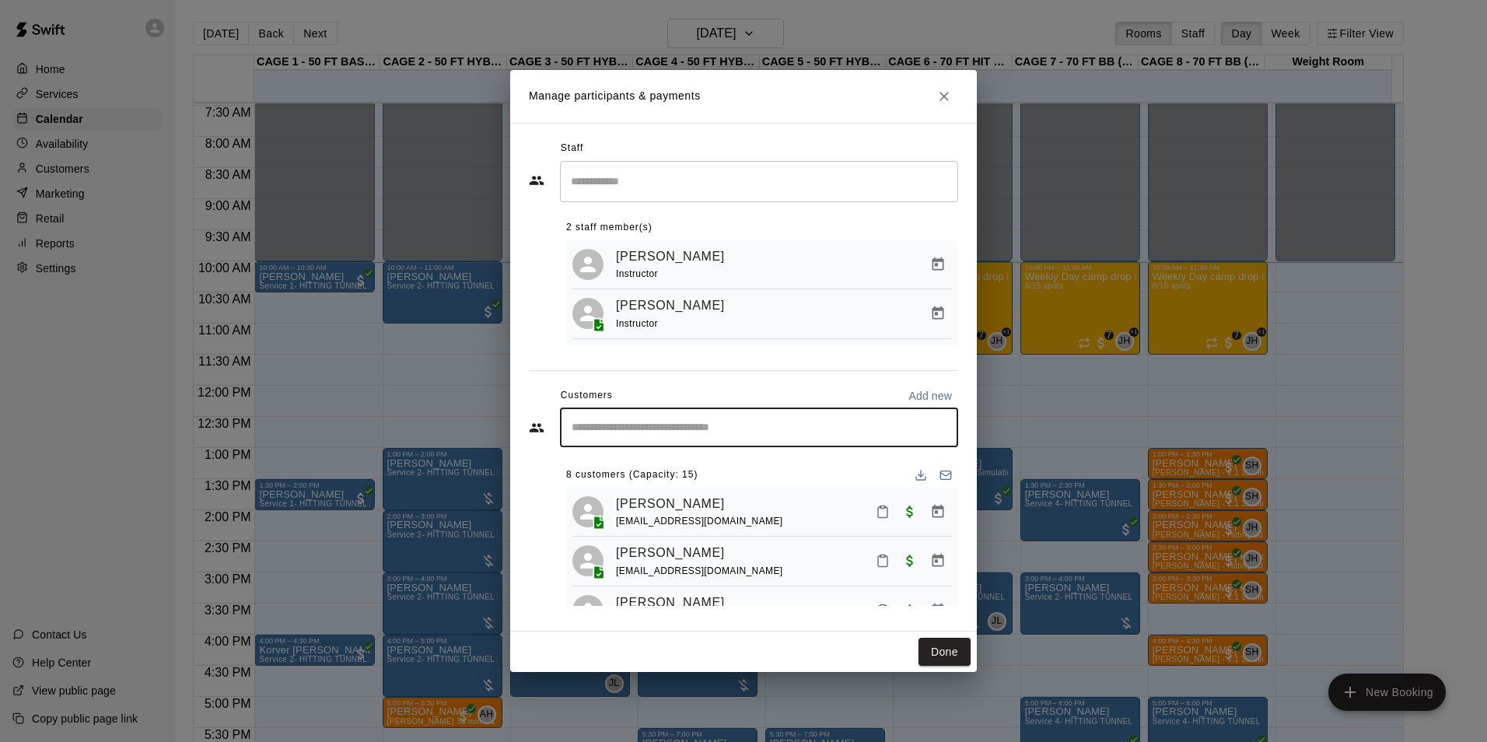
click at [938, 83] on button "Close" at bounding box center [944, 96] width 28 height 28
